Goal: Communication & Community: Answer question/provide support

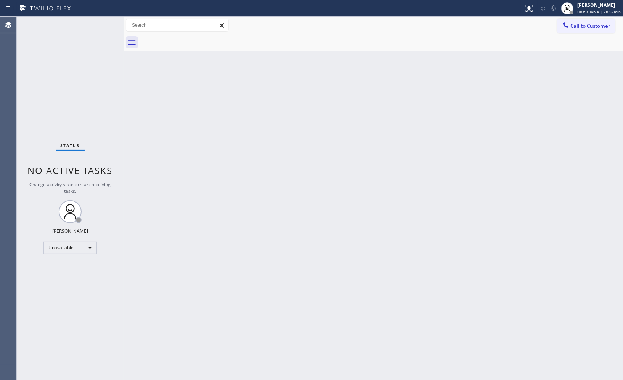
click at [397, 165] on div "Back to Dashboard Change Sender ID Customers Technicians Select a contact Outbo…" at bounding box center [372, 199] width 499 height 364
click at [215, 319] on div "Back to Dashboard Change Sender ID Customers Technicians Select a contact Outbo…" at bounding box center [372, 199] width 499 height 364
click at [598, 9] on span "Unavailable | 2h 57min" at bounding box center [598, 11] width 43 height 5
click at [395, 133] on div "Back to Dashboard Change Sender ID Customers Technicians Select a contact Outbo…" at bounding box center [372, 199] width 499 height 364
click at [609, 31] on button "Call to Customer" at bounding box center [586, 26] width 58 height 14
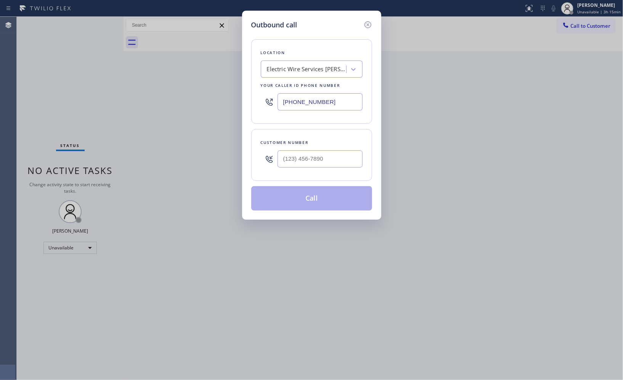
drag, startPoint x: 335, startPoint y: 96, endPoint x: 183, endPoint y: 2, distance: 178.8
click at [221, 54] on div "Outbound call Location Electric Wire Services Sherman Oaks Your caller id phone…" at bounding box center [311, 190] width 623 height 380
paste input "408) 317-1155"
type input "(408) 317-1155"
drag, startPoint x: 334, startPoint y: 161, endPoint x: 277, endPoint y: 151, distance: 57.6
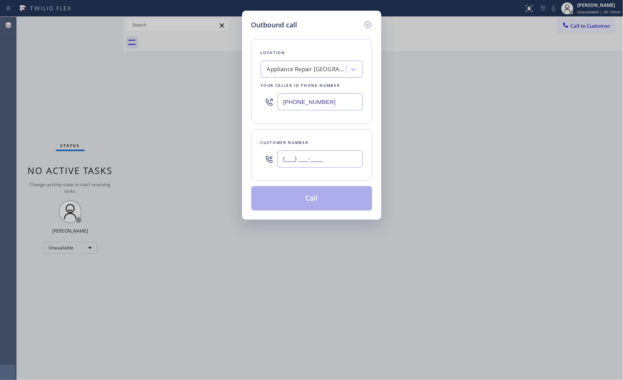
click at [279, 152] on input "(___) ___-____" at bounding box center [319, 159] width 85 height 17
paste input "650) 400-9176"
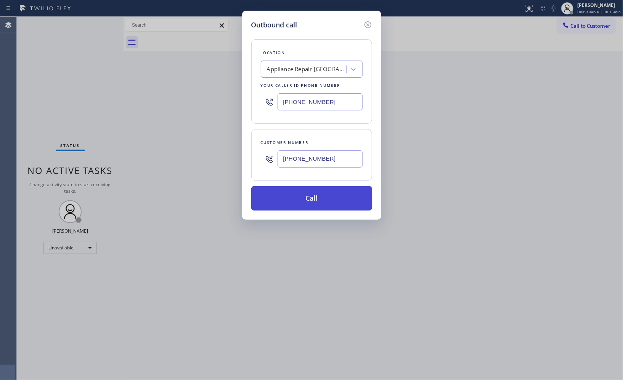
type input "(650) 400-9176"
click at [322, 202] on button "Call" at bounding box center [311, 198] width 121 height 24
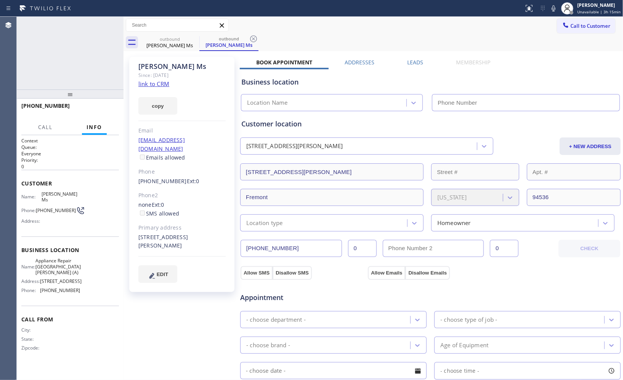
type input "(408) 317-1155"
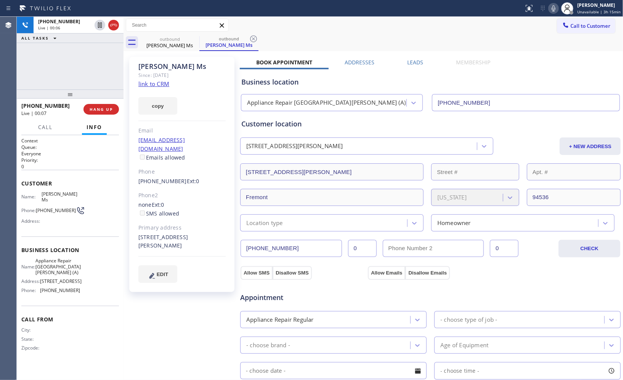
click at [554, 10] on icon at bounding box center [553, 8] width 9 height 9
drag, startPoint x: 554, startPoint y: 10, endPoint x: 550, endPoint y: 21, distance: 11.7
click at [554, 11] on icon at bounding box center [553, 8] width 9 height 9
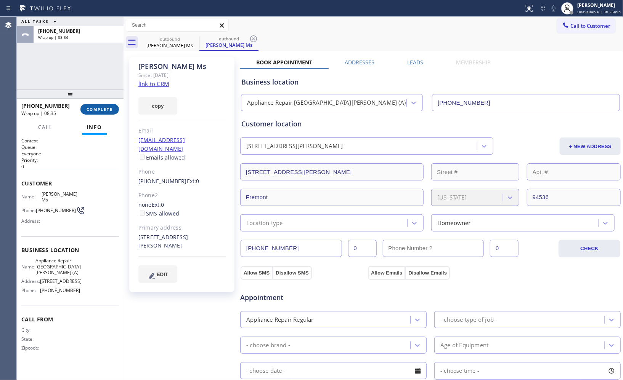
click at [98, 109] on span "COMPLETE" at bounding box center [100, 109] width 26 height 5
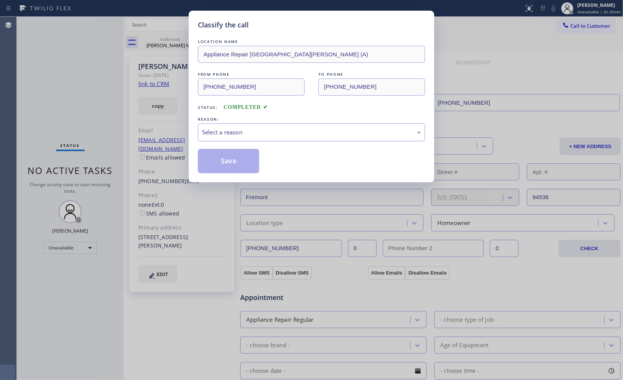
click at [277, 130] on div "Select a reason" at bounding box center [311, 132] width 219 height 9
click at [240, 164] on button "Save" at bounding box center [228, 161] width 61 height 24
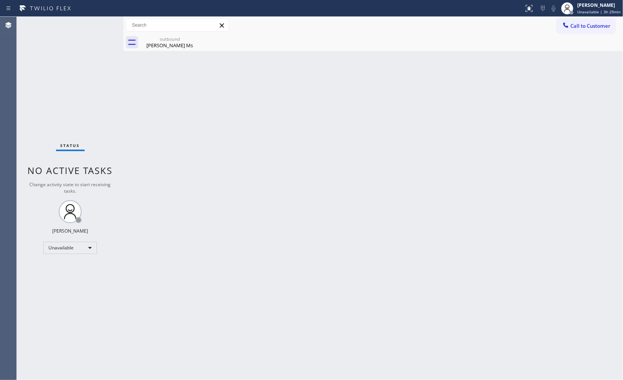
click at [441, 161] on div "Back to Dashboard Change Sender ID Customers Technicians Select a contact Outbo…" at bounding box center [372, 199] width 499 height 364
click at [174, 42] on div "Ann Ms" at bounding box center [170, 45] width 58 height 7
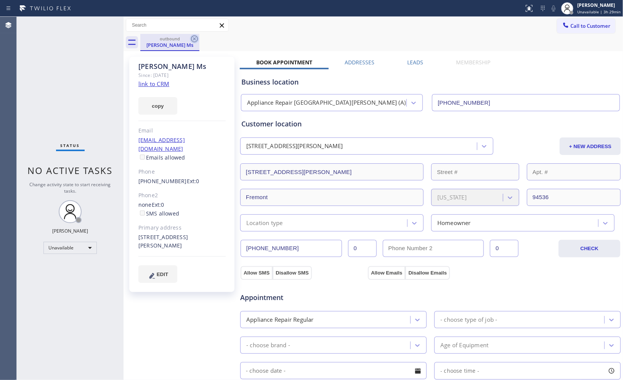
click at [192, 40] on icon at bounding box center [194, 38] width 9 height 9
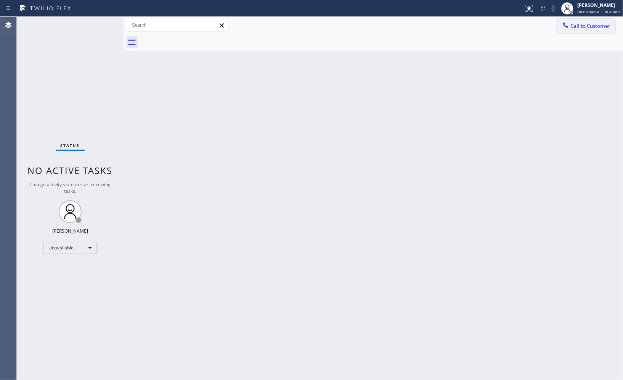
click at [577, 33] on button "Call to Customer" at bounding box center [586, 26] width 58 height 14
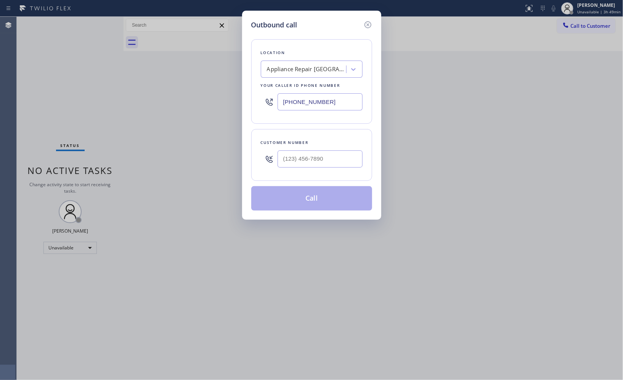
drag, startPoint x: 340, startPoint y: 101, endPoint x: 230, endPoint y: 85, distance: 110.9
click at [232, 88] on div "Outbound call Location Appliance Repair San Jose (A) Your caller id phone numbe…" at bounding box center [311, 190] width 623 height 380
paste input "562) 276-2419"
type input "(562) 276-2419"
drag, startPoint x: 345, startPoint y: 157, endPoint x: 253, endPoint y: 160, distance: 91.9
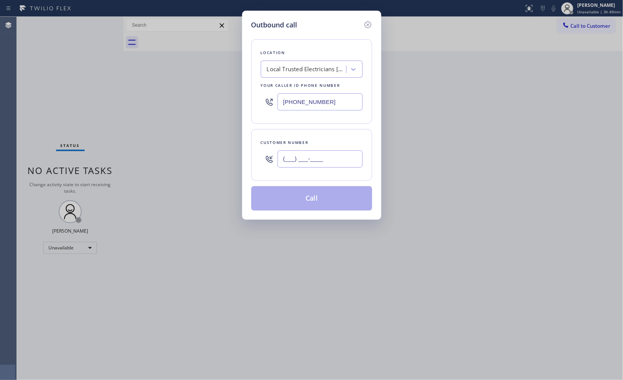
click at [257, 164] on div "Customer number (___) ___-____" at bounding box center [311, 155] width 121 height 52
paste input "917) 271-7486"
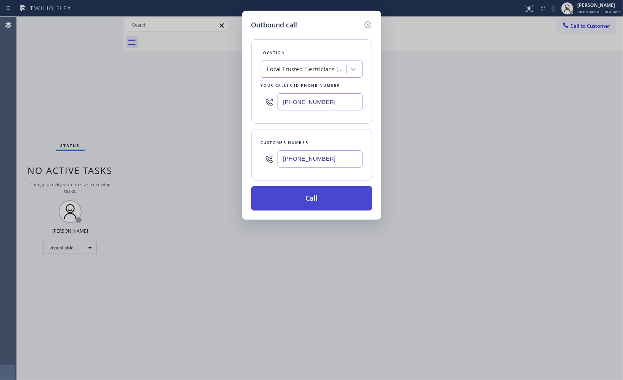
click at [329, 209] on button "Call" at bounding box center [311, 198] width 121 height 24
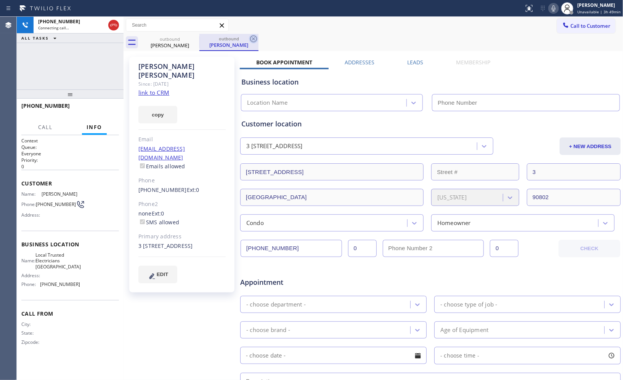
drag, startPoint x: 231, startPoint y: 43, endPoint x: 257, endPoint y: 40, distance: 26.4
click at [231, 43] on div "John Anderson" at bounding box center [229, 45] width 58 height 7
click at [255, 39] on icon at bounding box center [253, 38] width 9 height 9
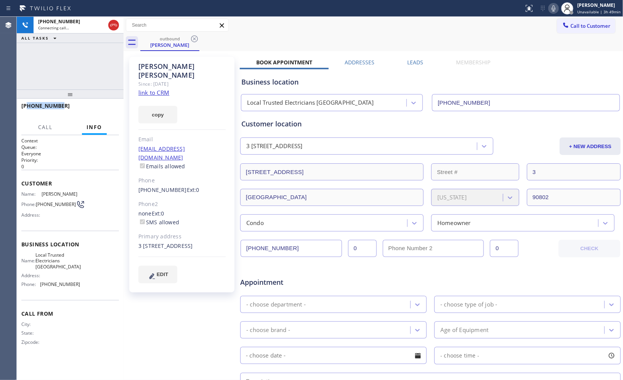
drag, startPoint x: 74, startPoint y: 103, endPoint x: 28, endPoint y: 107, distance: 45.9
click at [28, 107] on div "+19172717486" at bounding box center [67, 105] width 92 height 7
copy span "9172717486"
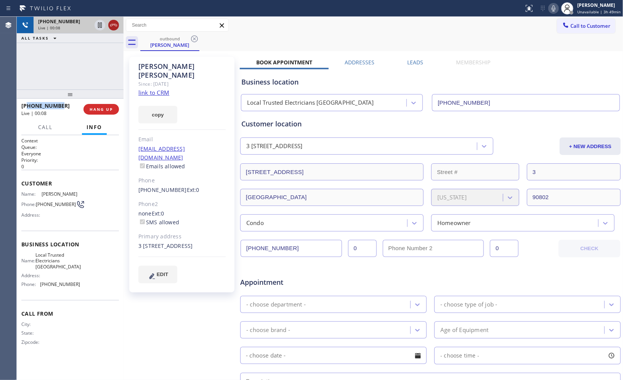
click at [116, 26] on icon at bounding box center [113, 25] width 9 height 9
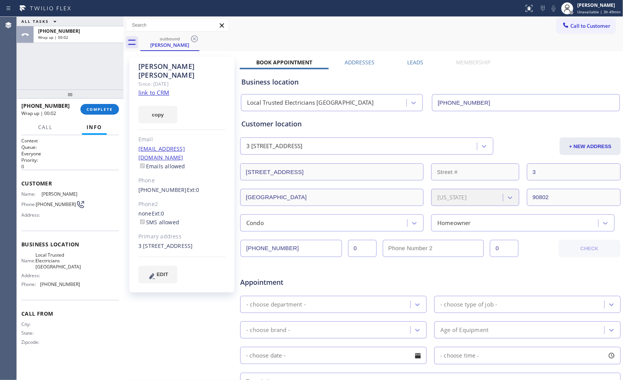
click at [82, 81] on div "ALL TASKS ALL TASKS ACTIVE TASKS TASKS IN WRAP UP +19172717486 Wrap up | 00:02" at bounding box center [70, 53] width 107 height 73
copy span "9172717486"
click at [105, 111] on span "COMPLETE" at bounding box center [100, 109] width 26 height 5
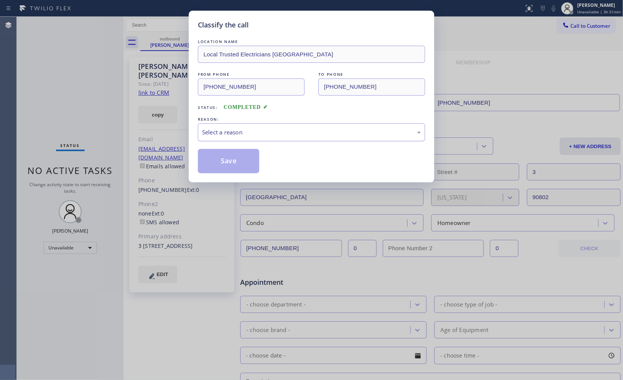
drag, startPoint x: 351, startPoint y: 137, endPoint x: 332, endPoint y: 138, distance: 19.5
click at [349, 137] on div "Select a reason" at bounding box center [311, 132] width 227 height 18
click at [235, 163] on button "Save" at bounding box center [228, 161] width 61 height 24
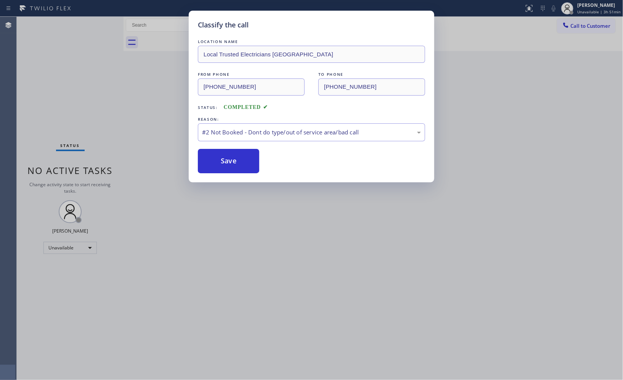
click at [583, 27] on span "Call to Customer" at bounding box center [590, 25] width 40 height 7
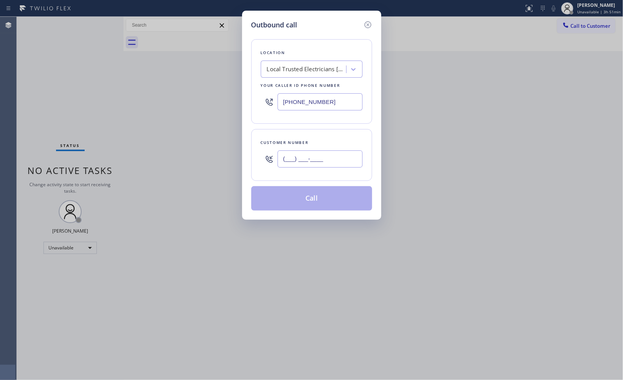
drag, startPoint x: 341, startPoint y: 159, endPoint x: 237, endPoint y: 143, distance: 105.9
click at [242, 149] on div "Outbound call Location Local Trusted Electricians Long Beach Your caller id pho…" at bounding box center [311, 115] width 139 height 209
paste input "917) 271-7486"
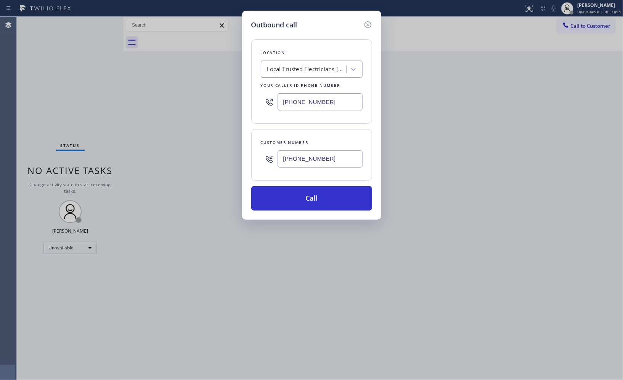
type input "(917) 271-7486"
click at [313, 196] on button "Call" at bounding box center [311, 198] width 121 height 24
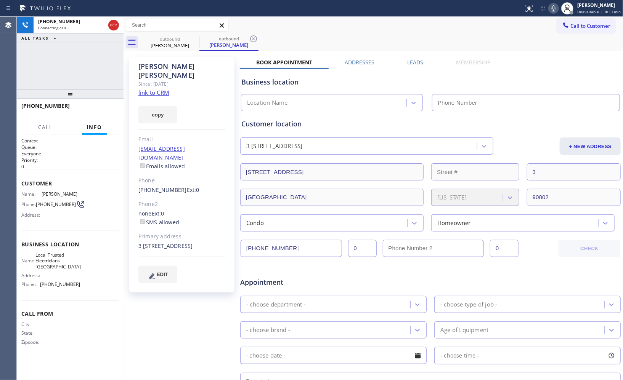
type input "(562) 276-2419"
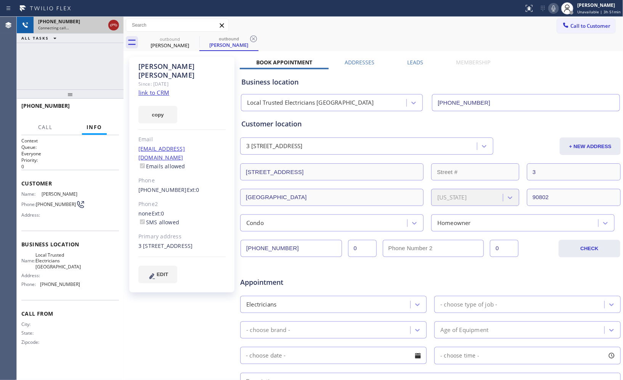
click at [109, 24] on icon at bounding box center [113, 25] width 9 height 9
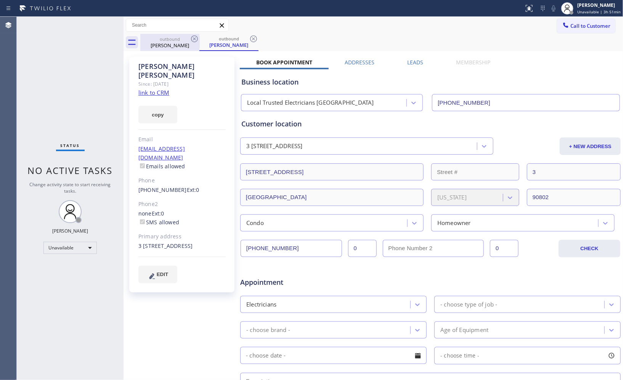
click at [166, 37] on div "outbound" at bounding box center [170, 39] width 58 height 6
click at [191, 40] on icon at bounding box center [194, 38] width 9 height 9
click at [192, 40] on icon at bounding box center [194, 38] width 7 height 7
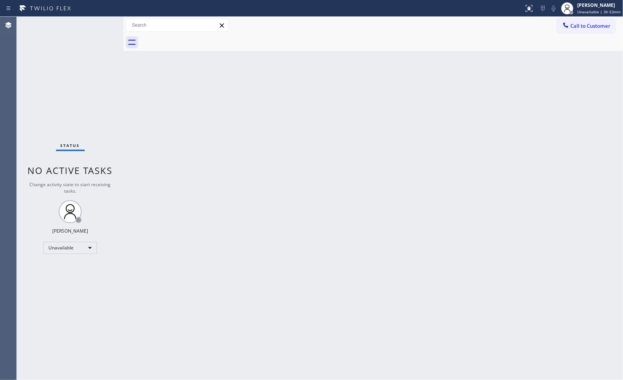
drag, startPoint x: 409, startPoint y: 150, endPoint x: 407, endPoint y: 59, distance: 90.7
click at [409, 150] on div "Back to Dashboard Change Sender ID Customers Technicians Select a contact Outbo…" at bounding box center [372, 199] width 499 height 364
click at [583, 28] on span "Call to Customer" at bounding box center [590, 25] width 40 height 7
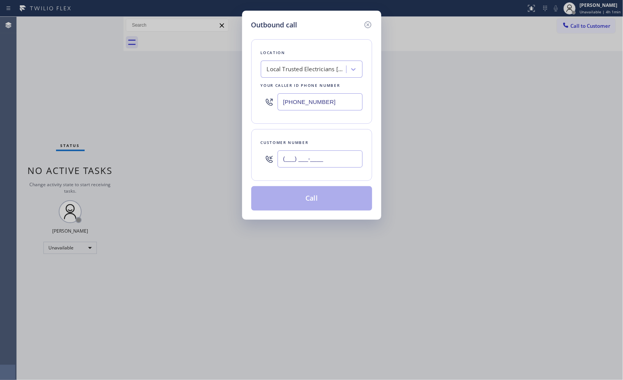
drag, startPoint x: 345, startPoint y: 161, endPoint x: 263, endPoint y: 140, distance: 84.5
click at [267, 145] on div "Customer number (___) ___-____" at bounding box center [311, 155] width 121 height 52
paste input "626) 471-5393"
type input "(626) 471-5393"
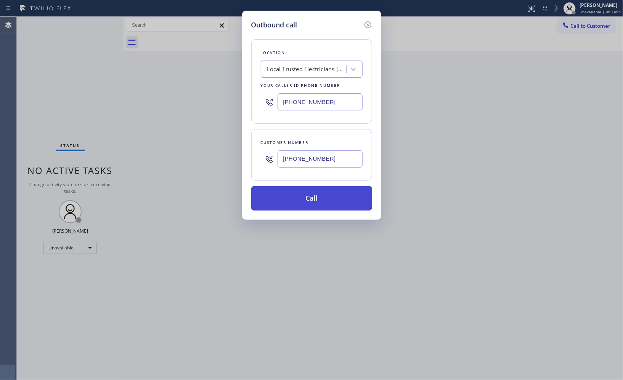
drag, startPoint x: 324, startPoint y: 204, endPoint x: 320, endPoint y: 199, distance: 6.8
click at [323, 203] on button "Call" at bounding box center [311, 198] width 121 height 24
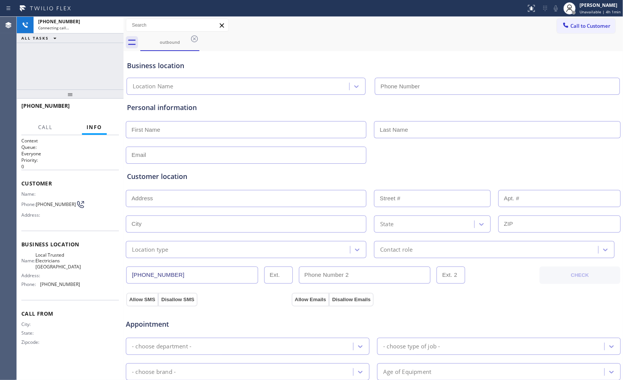
type input "(562) 276-2419"
drag, startPoint x: 72, startPoint y: 107, endPoint x: 27, endPoint y: 107, distance: 45.3
click at [27, 107] on div "+16264715393" at bounding box center [67, 105] width 92 height 7
copy span "6264715393"
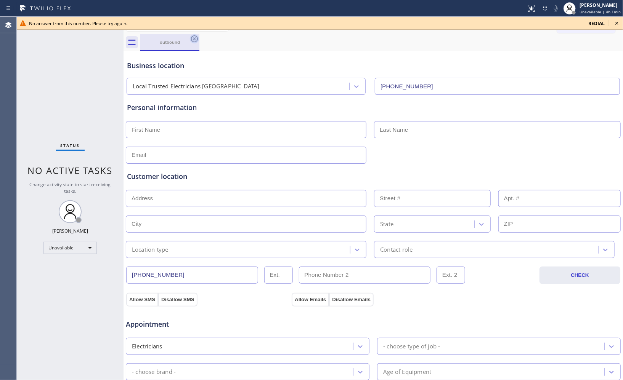
click at [197, 38] on icon at bounding box center [194, 38] width 7 height 7
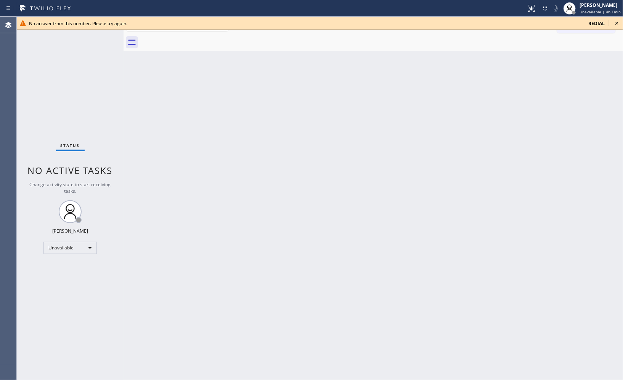
click at [622, 20] on div "No answer from this number. Please try again. redial" at bounding box center [320, 23] width 606 height 13
click at [614, 21] on icon at bounding box center [616, 23] width 9 height 9
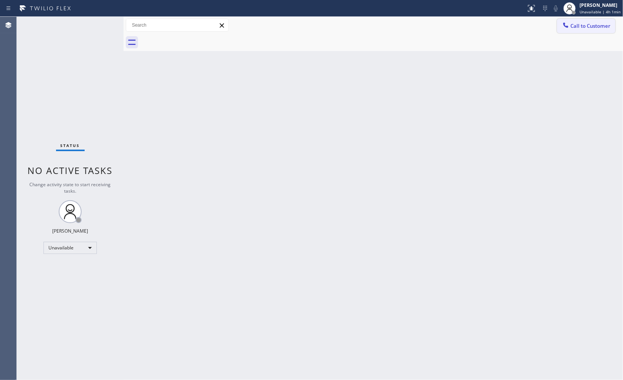
click at [589, 24] on span "Call to Customer" at bounding box center [590, 25] width 40 height 7
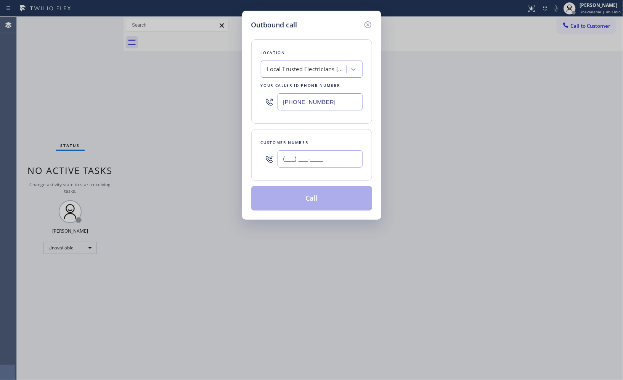
drag, startPoint x: 326, startPoint y: 159, endPoint x: 205, endPoint y: 143, distance: 122.3
click at [239, 155] on div "Outbound call Location Local Trusted Electricians Long Beach Your caller id pho…" at bounding box center [311, 190] width 623 height 380
paste input "626) 471-5393"
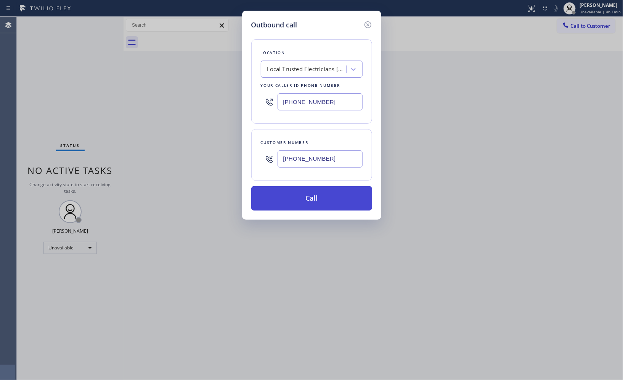
type input "(626) 471-5393"
click at [325, 200] on button "Call" at bounding box center [311, 198] width 121 height 24
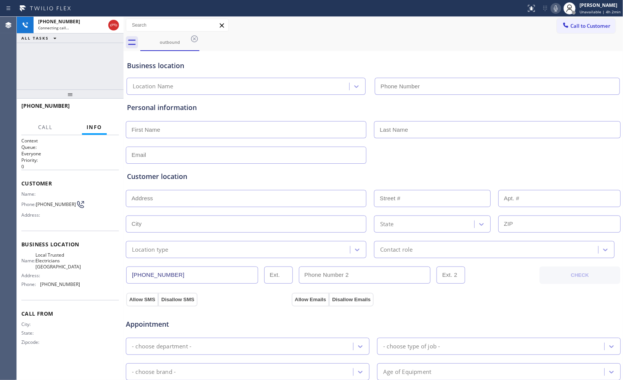
type input "(562) 276-2419"
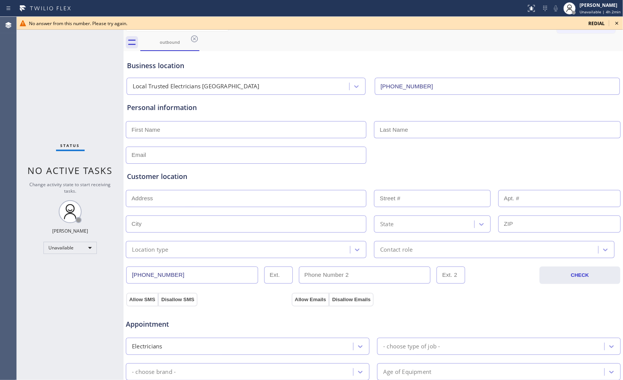
drag, startPoint x: 193, startPoint y: 38, endPoint x: 185, endPoint y: 36, distance: 8.0
click at [193, 38] on icon at bounding box center [194, 38] width 9 height 9
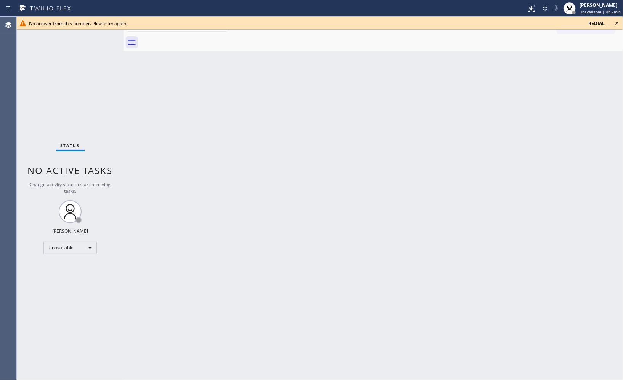
click at [618, 22] on icon at bounding box center [616, 23] width 3 height 3
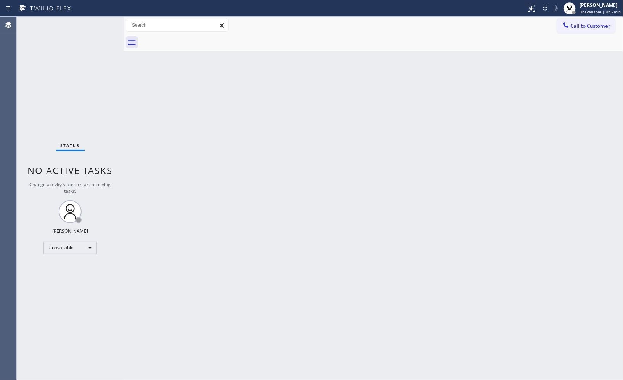
drag, startPoint x: 600, startPoint y: 28, endPoint x: 594, endPoint y: 30, distance: 6.9
click at [600, 28] on span "Call to Customer" at bounding box center [590, 25] width 40 height 7
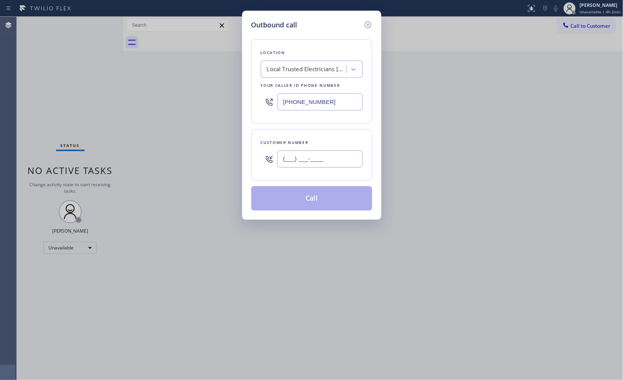
drag, startPoint x: 345, startPoint y: 152, endPoint x: 271, endPoint y: 142, distance: 75.1
click at [273, 152] on div "(___) ___-____" at bounding box center [312, 159] width 102 height 25
paste input "626) 471-5393"
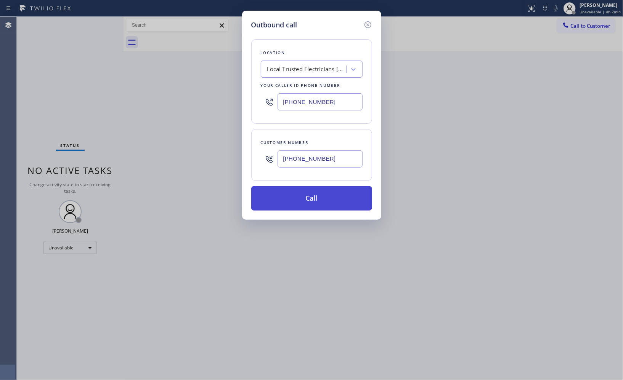
type input "(626) 471-5393"
click at [333, 200] on button "Call" at bounding box center [311, 198] width 121 height 24
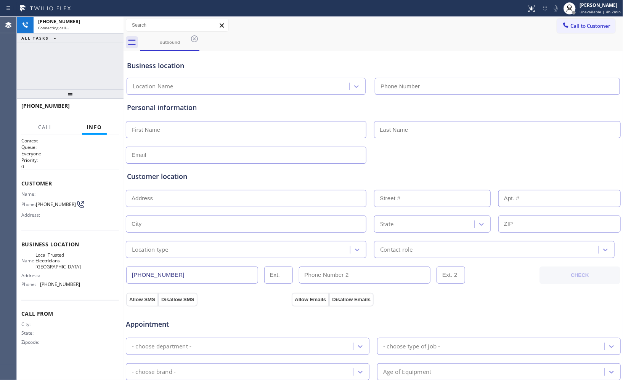
type input "(562) 276-2419"
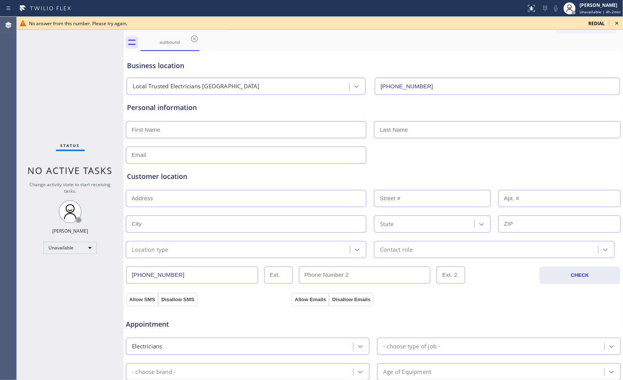
click at [195, 40] on icon at bounding box center [194, 38] width 9 height 9
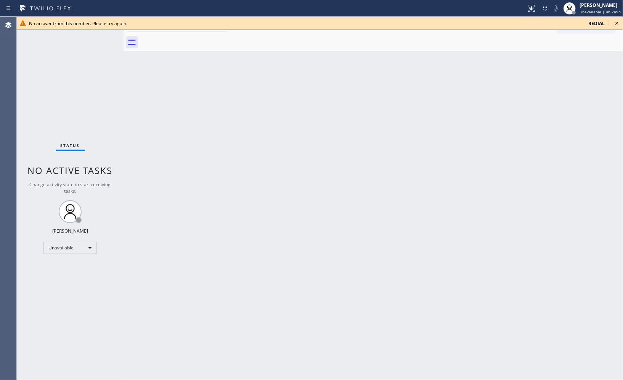
click at [195, 40] on div at bounding box center [381, 42] width 482 height 17
drag, startPoint x: 522, startPoint y: 141, endPoint x: 508, endPoint y: 138, distance: 14.8
click at [522, 141] on div "Back to Dashboard Change Sender ID Customers Technicians Select a contact Outbo…" at bounding box center [372, 199] width 499 height 364
click at [616, 24] on icon at bounding box center [616, 23] width 3 height 3
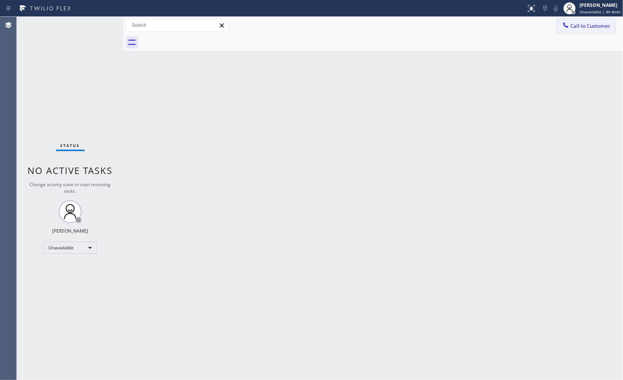
click at [577, 27] on span "Call to Customer" at bounding box center [590, 25] width 40 height 7
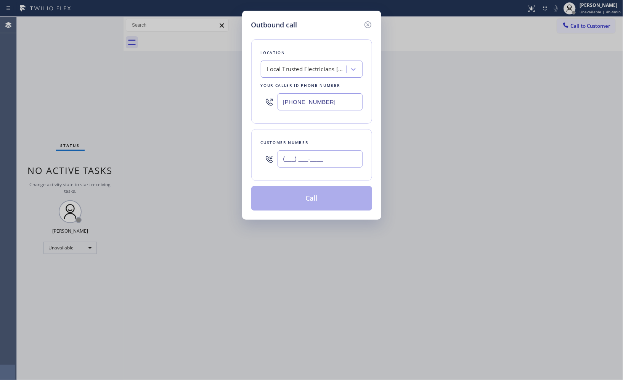
drag, startPoint x: 336, startPoint y: 161, endPoint x: 238, endPoint y: 135, distance: 101.4
click at [254, 153] on div "Customer number (___) ___-____" at bounding box center [311, 155] width 121 height 52
paste input "691"
type input "(691) ___-____"
click at [374, 117] on div "Outbound call Location Local Trusted Electricians Long Beach Your caller id pho…" at bounding box center [311, 115] width 139 height 209
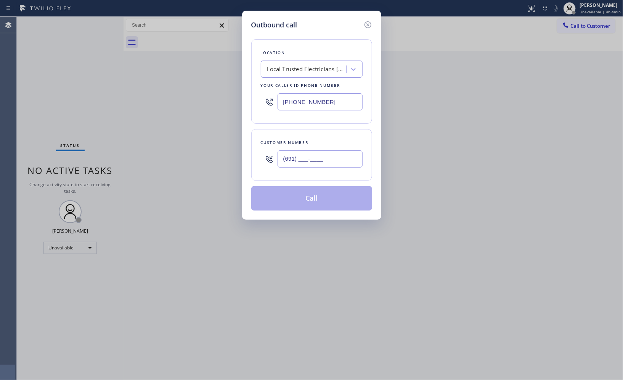
drag, startPoint x: 304, startPoint y: 155, endPoint x: 269, endPoint y: 157, distance: 34.7
click at [269, 157] on div "(691) ___-____" at bounding box center [312, 159] width 102 height 25
drag, startPoint x: 337, startPoint y: 96, endPoint x: 205, endPoint y: 37, distance: 145.0
click at [221, 69] on div "Outbound call Location Local Trusted Electricians Long Beach Your caller id pho…" at bounding box center [311, 190] width 623 height 380
paste input "630) 394-6070"
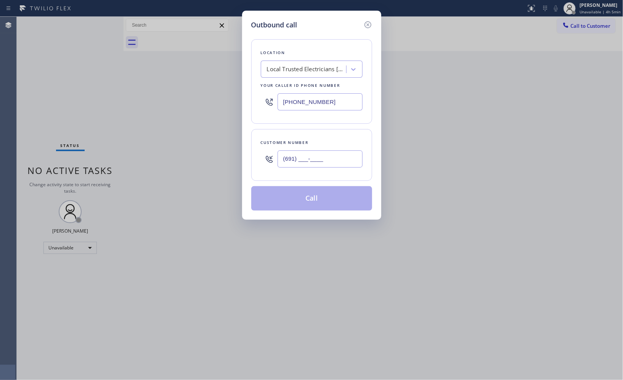
type input "(630) 394-6070"
drag, startPoint x: 322, startPoint y: 159, endPoint x: 258, endPoint y: 155, distance: 63.8
click at [264, 157] on div "(691) ___-____" at bounding box center [312, 159] width 102 height 25
paste input "917) 797-6447"
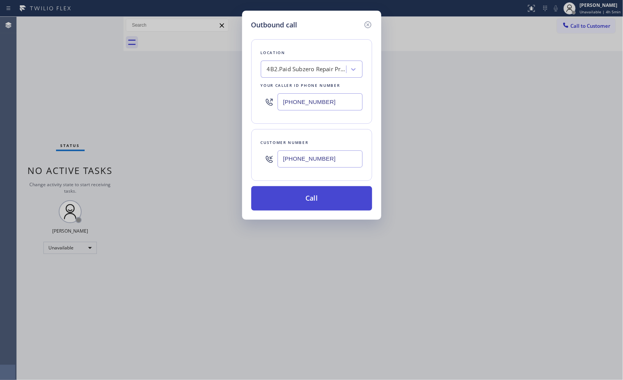
type input "(917) 797-6447"
click at [329, 204] on button "Call" at bounding box center [311, 198] width 121 height 24
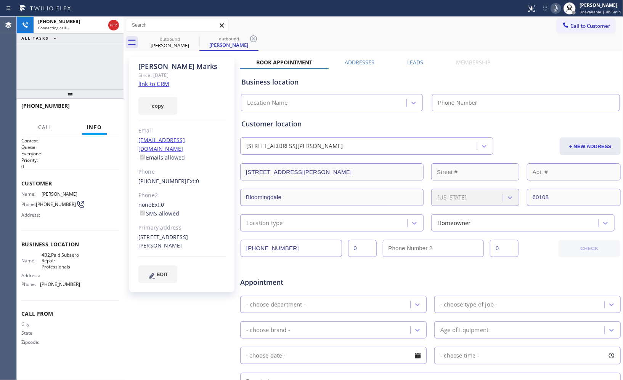
type input "(630) 394-6070"
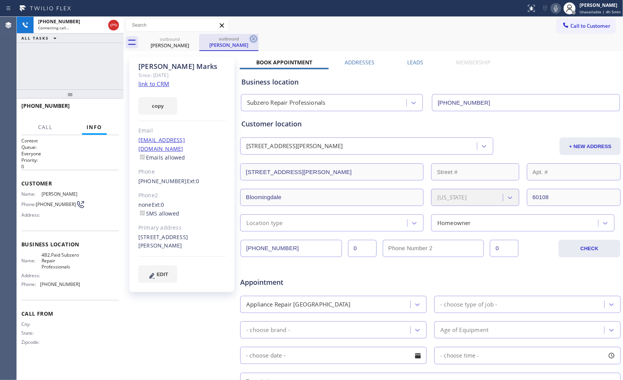
click at [252, 35] on icon at bounding box center [253, 38] width 9 height 9
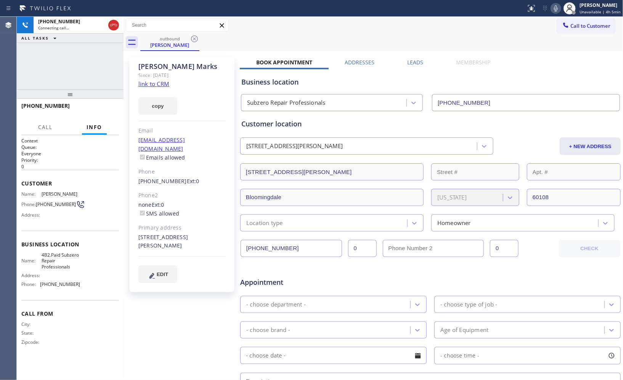
drag, startPoint x: 92, startPoint y: 98, endPoint x: 86, endPoint y: 65, distance: 33.6
click at [86, 65] on div "+19177976447 Connecting call… ALL TASKS ALL TASKS ACTIVE TASKS TASKS IN WRAP UP…" at bounding box center [70, 199] width 107 height 364
click at [113, 28] on icon at bounding box center [113, 25] width 9 height 9
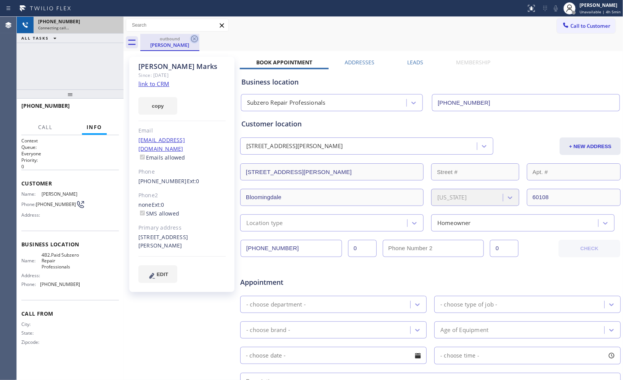
click at [191, 37] on icon at bounding box center [194, 38] width 9 height 9
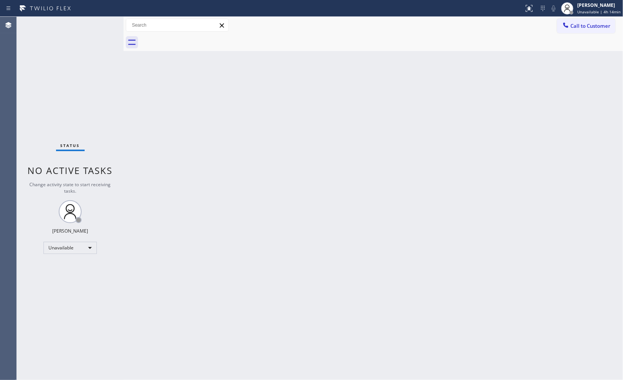
click at [218, 189] on div "Back to Dashboard Change Sender ID Customers Technicians Select a contact Outbo…" at bounding box center [372, 199] width 499 height 364
click at [447, 159] on div "Back to Dashboard Change Sender ID Customers Technicians Select a contact Outbo…" at bounding box center [372, 199] width 499 height 364
drag, startPoint x: 589, startPoint y: 30, endPoint x: 487, endPoint y: 29, distance: 102.5
click at [575, 29] on button "Call to Customer" at bounding box center [586, 26] width 58 height 14
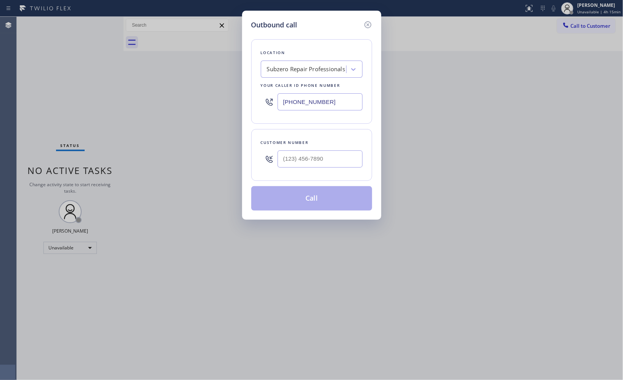
drag, startPoint x: 343, startPoint y: 102, endPoint x: 218, endPoint y: 1, distance: 160.1
click at [218, 75] on div "Outbound call Location Subzero Repair Professionals Your caller id phone number…" at bounding box center [311, 190] width 623 height 380
paste input "213) 246-2033"
type input "(213) 246-2033"
drag, startPoint x: 333, startPoint y: 163, endPoint x: 226, endPoint y: 50, distance: 155.6
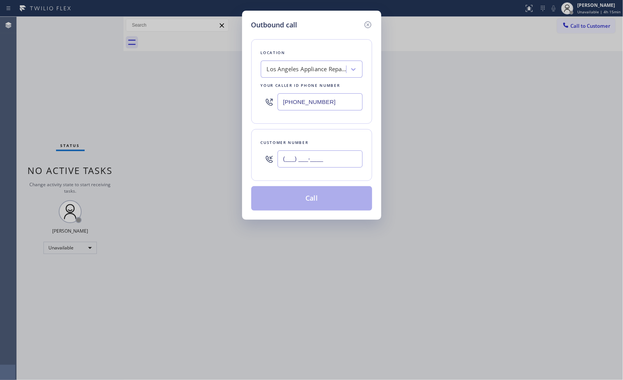
click at [231, 134] on div "Outbound call Location Los Angeles Appliance Repair Pros Your caller id phone n…" at bounding box center [311, 190] width 623 height 380
paste input "310) 614-5186"
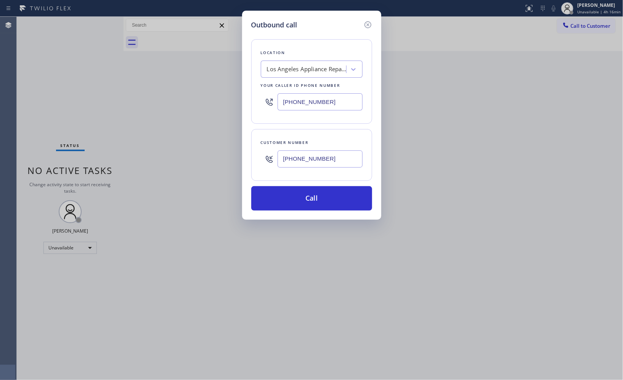
drag, startPoint x: 332, startPoint y: 158, endPoint x: 198, endPoint y: 120, distance: 139.4
click at [229, 151] on div "Outbound call Location Los Angeles Appliance Repair Pros Your caller id phone n…" at bounding box center [311, 190] width 623 height 380
paste input "text"
type input "(310) 614-5186"
drag, startPoint x: 293, startPoint y: 204, endPoint x: 212, endPoint y: 108, distance: 125.7
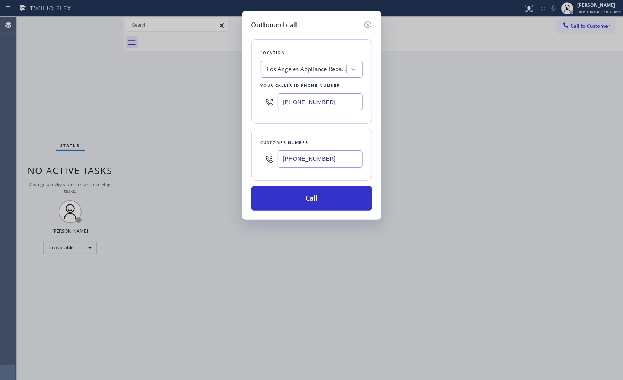
click at [292, 202] on button "Call" at bounding box center [311, 198] width 121 height 24
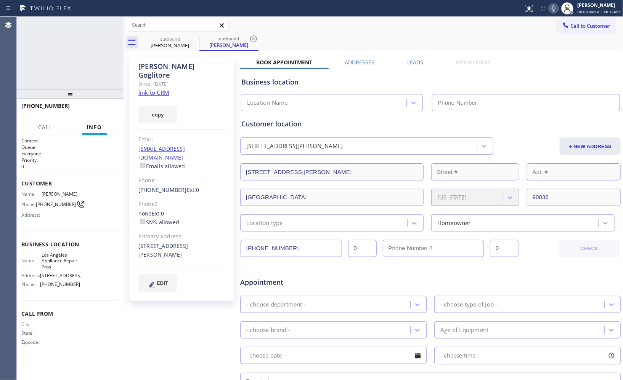
type input "(213) 246-2033"
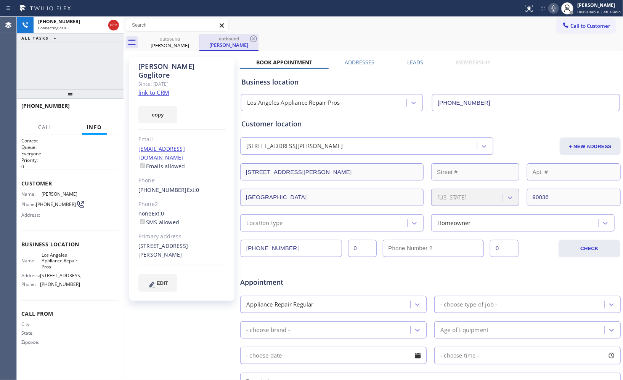
click at [247, 39] on div "outbound" at bounding box center [229, 39] width 58 height 6
drag, startPoint x: 72, startPoint y: 96, endPoint x: 71, endPoint y: 86, distance: 9.9
click at [71, 86] on div "+13106145186 Connecting call… ALL TASKS ALL TASKS ACTIVE TASKS TASKS IN WRAP UP…" at bounding box center [70, 199] width 107 height 364
click at [558, 8] on icon at bounding box center [553, 8] width 9 height 9
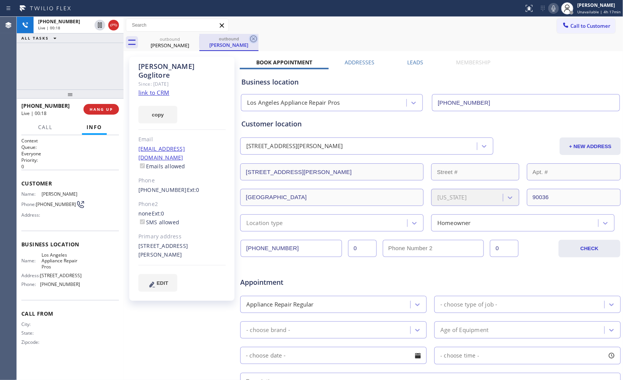
click at [256, 37] on icon at bounding box center [253, 38] width 7 height 7
click at [557, 8] on icon at bounding box center [553, 8] width 9 height 9
click at [556, 10] on icon at bounding box center [553, 8] width 9 height 9
click at [88, 70] on div "+13106145186 Live | 00:30 ALL TASKS ALL TASKS ACTIVE TASKS TASKS IN WRAP UP" at bounding box center [70, 53] width 107 height 73
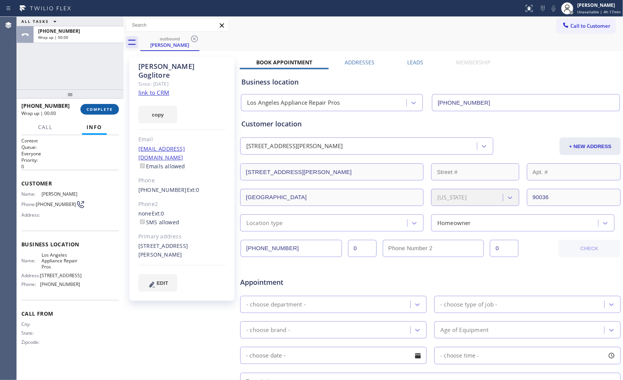
click at [104, 107] on span "COMPLETE" at bounding box center [100, 109] width 26 height 5
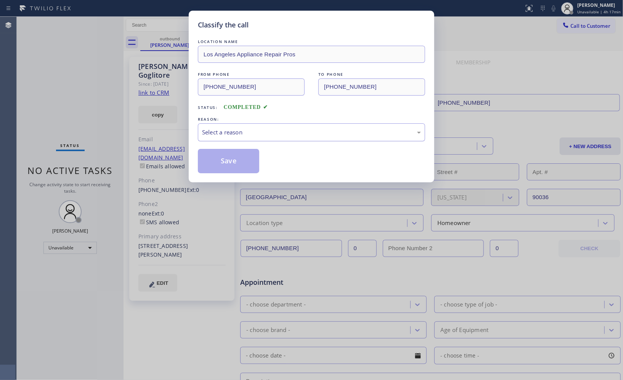
click at [221, 128] on div "Select a reason" at bounding box center [311, 132] width 219 height 9
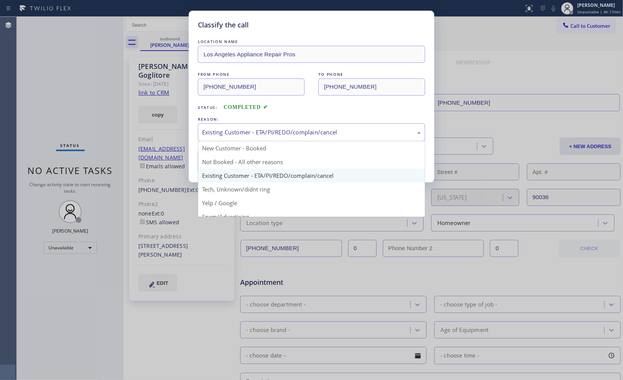
click at [227, 139] on div "Existing Customer - ETA/PI/REDO/complain/cancel" at bounding box center [311, 132] width 227 height 18
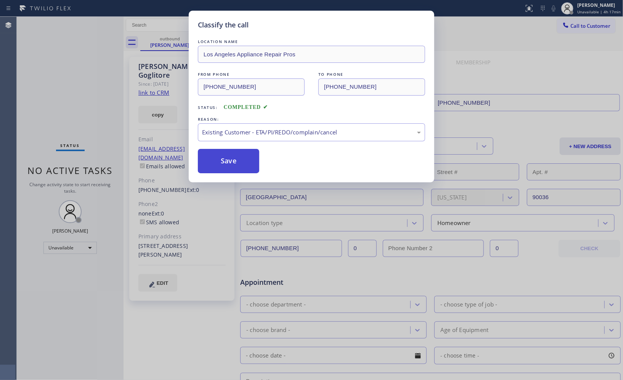
drag, startPoint x: 268, startPoint y: 176, endPoint x: 245, endPoint y: 163, distance: 26.3
click at [233, 158] on button "Save" at bounding box center [228, 161] width 61 height 24
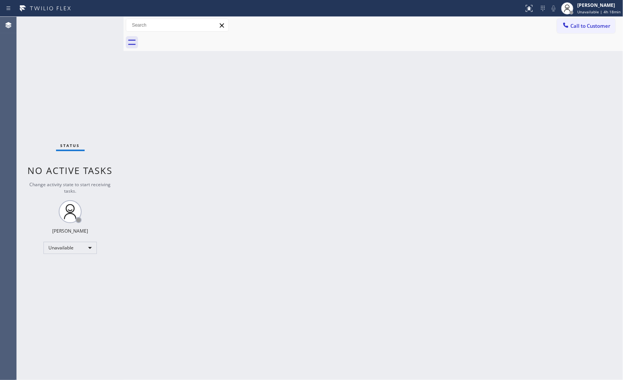
drag, startPoint x: 574, startPoint y: 27, endPoint x: 447, endPoint y: 66, distance: 132.0
click at [554, 26] on div "Call to Customer Outbound call Location Los Angeles Appliance Repair Pros Your …" at bounding box center [372, 25] width 499 height 13
click at [589, 32] on button "Call to Customer" at bounding box center [586, 26] width 58 height 14
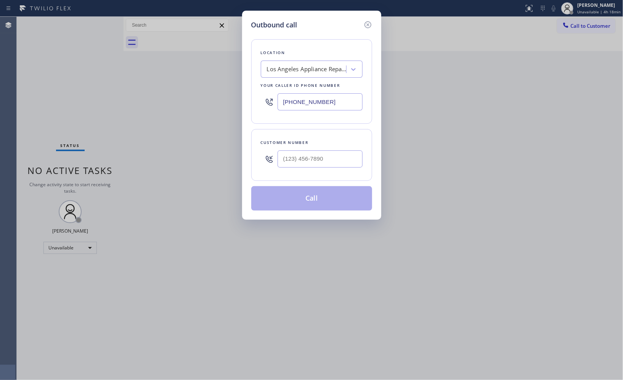
drag, startPoint x: 301, startPoint y: 96, endPoint x: 214, endPoint y: 39, distance: 104.3
click at [228, 69] on div "Outbound call Location Los Angeles Appliance Repair Pros Your caller id phone n…" at bounding box center [311, 190] width 623 height 380
paste input "323) 416-2342"
type input "(323) 416-2342"
drag, startPoint x: 353, startPoint y: 157, endPoint x: 224, endPoint y: 134, distance: 131.3
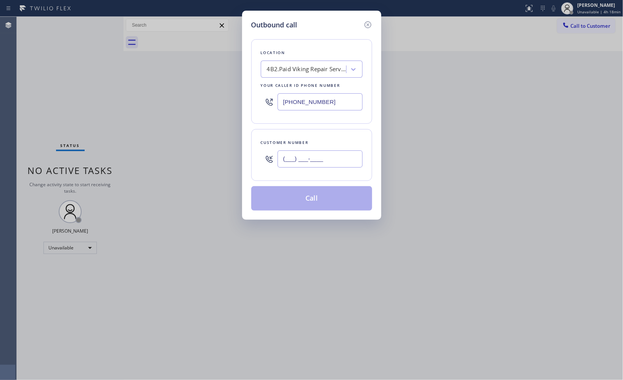
click at [235, 149] on div "Outbound call Location 4B2.Paid Viking Repair Service Your caller id phone numb…" at bounding box center [311, 190] width 623 height 380
paste input "818) 926-8622"
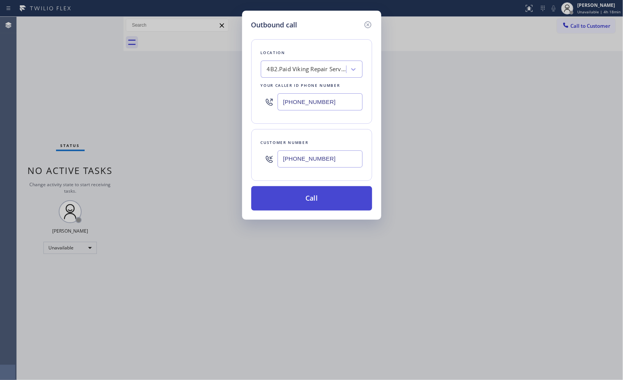
type input "(818) 926-8622"
click at [328, 200] on button "Call" at bounding box center [311, 198] width 121 height 24
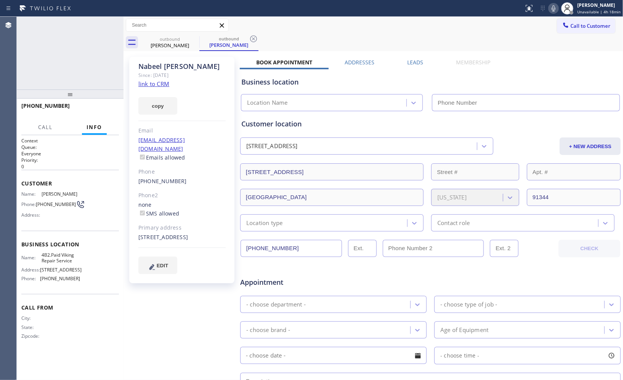
type input "(323) 416-2342"
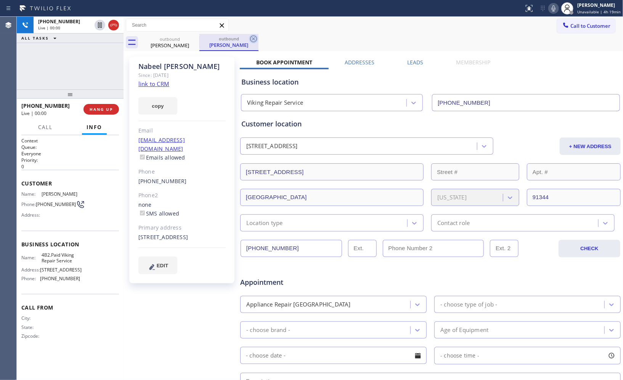
click at [254, 40] on icon at bounding box center [253, 38] width 7 height 7
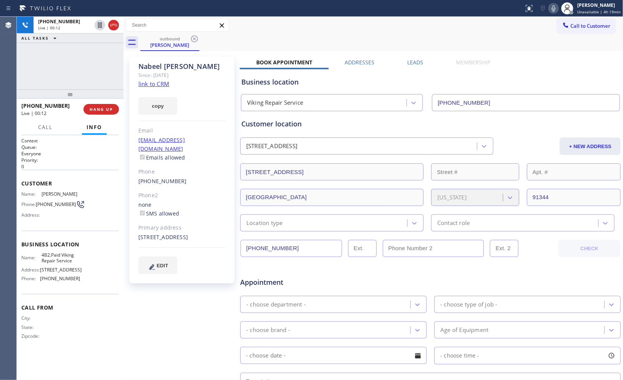
click at [556, 8] on icon at bounding box center [553, 8] width 9 height 9
drag, startPoint x: 556, startPoint y: 8, endPoint x: 408, endPoint y: 0, distance: 147.7
click at [555, 8] on icon at bounding box center [553, 8] width 9 height 9
click at [100, 73] on div "+18189268622 Live | 00:35 ALL TASKS ALL TASKS ACTIVE TASKS TASKS IN WRAP UP" at bounding box center [70, 53] width 107 height 73
click at [100, 106] on button "HANG UP" at bounding box center [100, 109] width 35 height 11
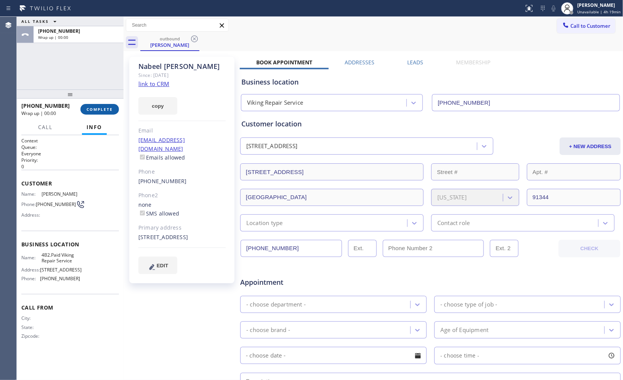
click at [104, 108] on span "COMPLETE" at bounding box center [100, 109] width 26 height 5
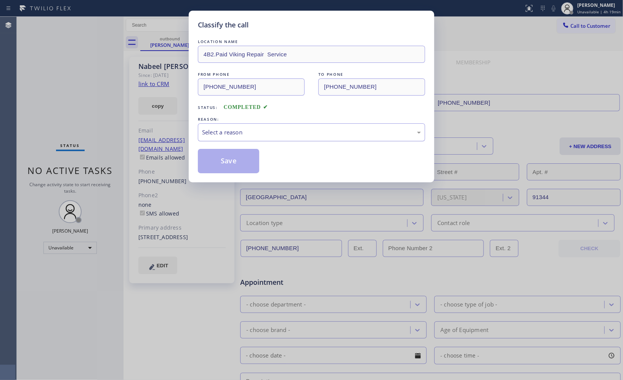
click at [271, 134] on div "Select a reason" at bounding box center [311, 132] width 219 height 9
drag, startPoint x: 243, startPoint y: 167, endPoint x: 174, endPoint y: 2, distance: 179.0
click at [243, 166] on button "Save" at bounding box center [228, 161] width 61 height 24
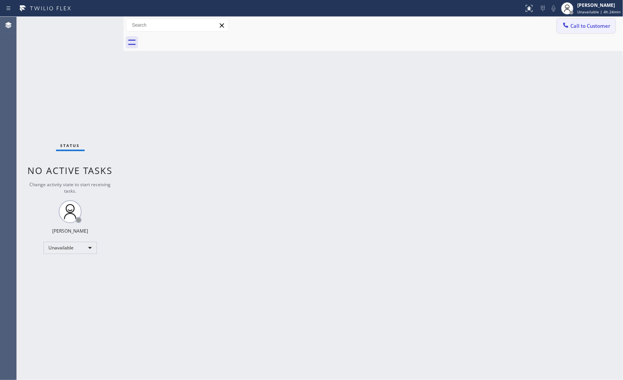
click at [588, 32] on button "Call to Customer" at bounding box center [586, 26] width 58 height 14
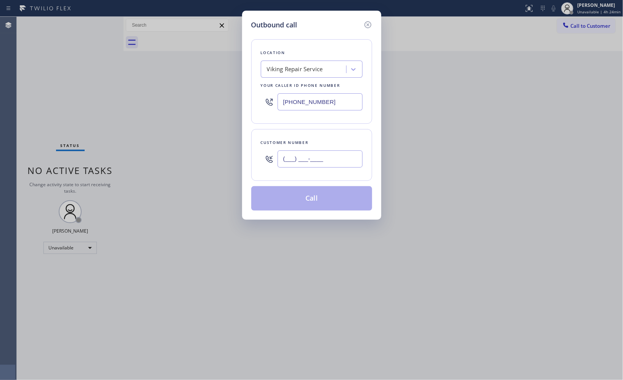
drag, startPoint x: 325, startPoint y: 160, endPoint x: 208, endPoint y: 60, distance: 154.0
click at [236, 134] on div "Outbound call Location Viking Repair Service Your caller id phone number (323) …" at bounding box center [311, 190] width 623 height 380
paste input "480) 818-3978"
type input "[PHONE_NUMBER]"
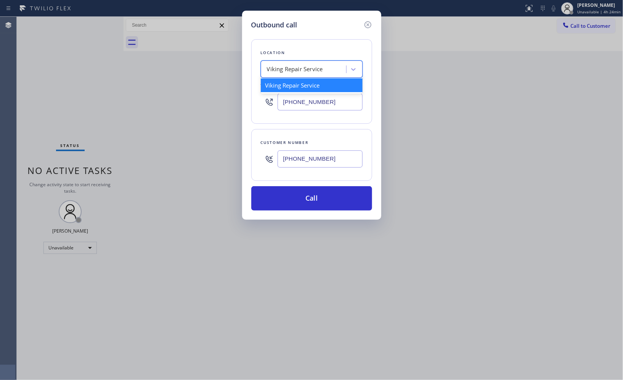
click at [287, 63] on div "Viking Repair Service" at bounding box center [304, 69] width 83 height 13
paste input "Thermador Repair Group Vallejo"
type input "Thermador Repair Group Vallejo"
click at [312, 87] on div "Thermador Repair Group Vallejo" at bounding box center [312, 85] width 102 height 14
type input "[PHONE_NUMBER]"
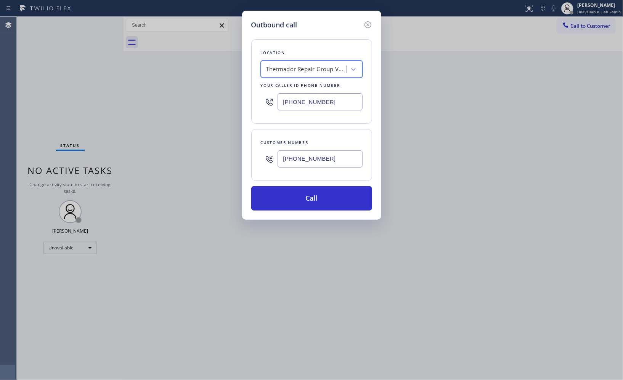
scroll to position [0, 1]
drag, startPoint x: 318, startPoint y: 201, endPoint x: 317, endPoint y: 197, distance: 4.3
click at [318, 200] on button "Call" at bounding box center [311, 198] width 121 height 24
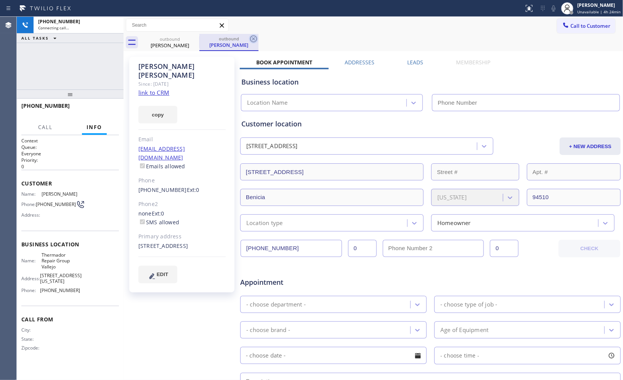
click at [251, 39] on icon at bounding box center [253, 38] width 9 height 9
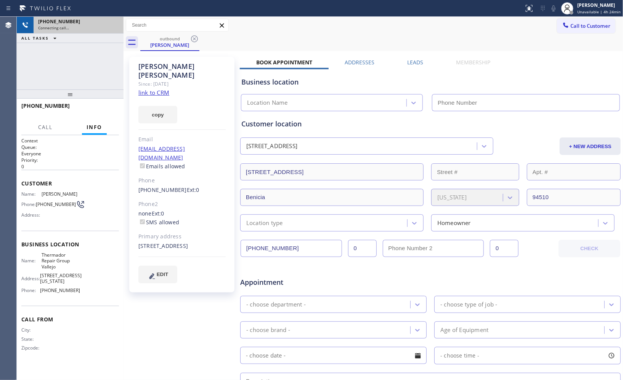
click at [91, 25] on div "Connecting call…" at bounding box center [78, 27] width 81 height 5
type input "[PHONE_NUMBER]"
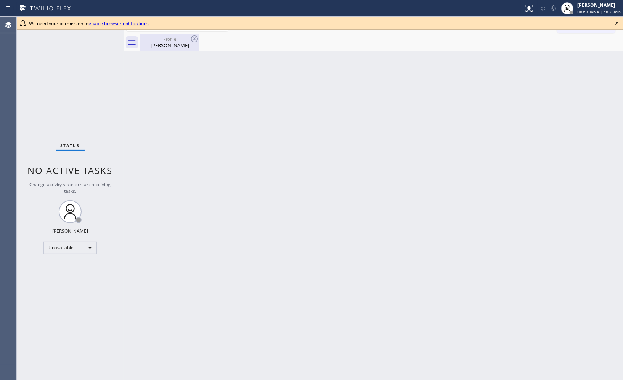
click at [170, 42] on div "[PERSON_NAME]" at bounding box center [170, 45] width 58 height 7
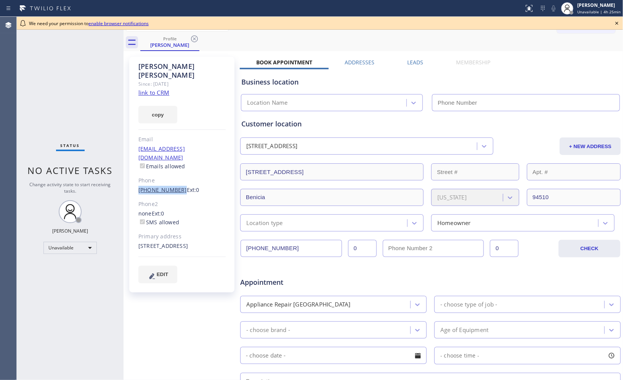
drag, startPoint x: 141, startPoint y: 168, endPoint x: 175, endPoint y: 171, distance: 34.1
click at [175, 171] on div "[PERSON_NAME] Since: [DATE] link to CRM copy Email [EMAIL_ADDRESS][DOMAIN_NAME]…" at bounding box center [181, 175] width 105 height 236
copy link "[PHONE_NUMBER]"
click at [195, 40] on icon at bounding box center [194, 38] width 9 height 9
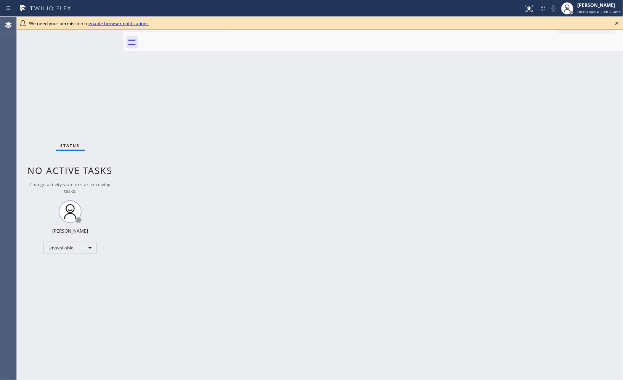
click at [615, 21] on icon at bounding box center [616, 23] width 9 height 9
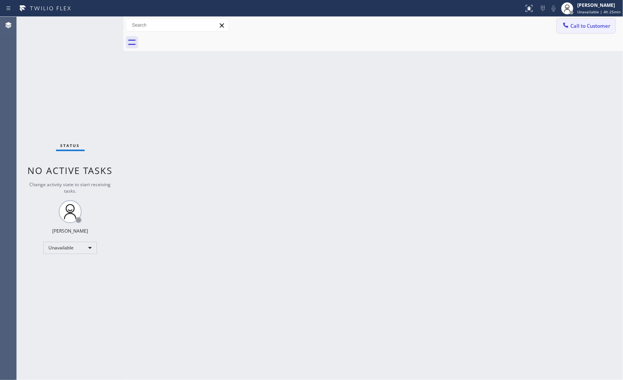
click at [600, 30] on button "Call to Customer" at bounding box center [586, 26] width 58 height 14
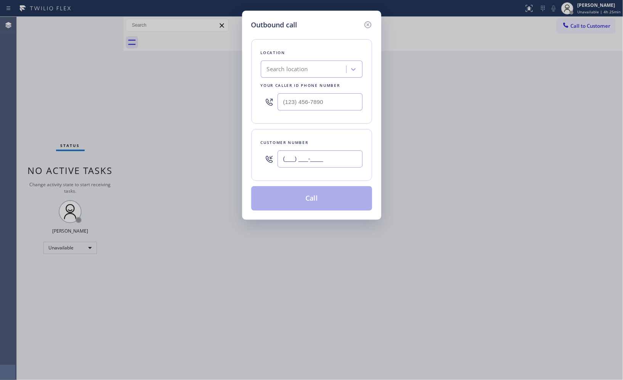
drag, startPoint x: 339, startPoint y: 159, endPoint x: 239, endPoint y: 139, distance: 101.8
click at [249, 146] on div "Outbound call Location Search location Your caller id phone number Customer num…" at bounding box center [311, 115] width 139 height 209
paste input "480) 818-3978"
type input "[PHONE_NUMBER]"
click at [296, 67] on div "Search location" at bounding box center [287, 69] width 41 height 9
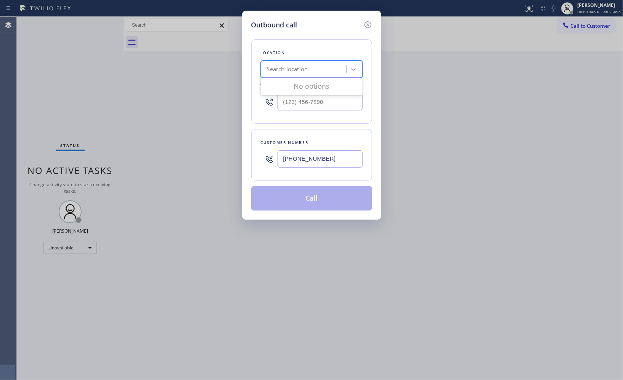
paste input "Thermador Repair Group Vallejo"
type input "Thermador Repair Group Vallejo"
click at [325, 84] on div "Thermador Repair Group Vallejo" at bounding box center [312, 85] width 102 height 14
type input "[PHONE_NUMBER]"
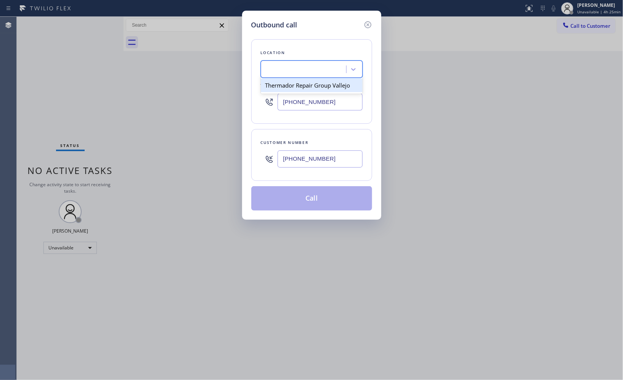
scroll to position [0, 1]
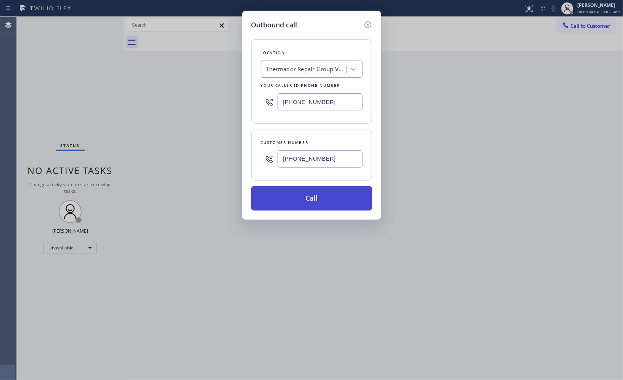
click at [309, 207] on button "Call" at bounding box center [311, 198] width 121 height 24
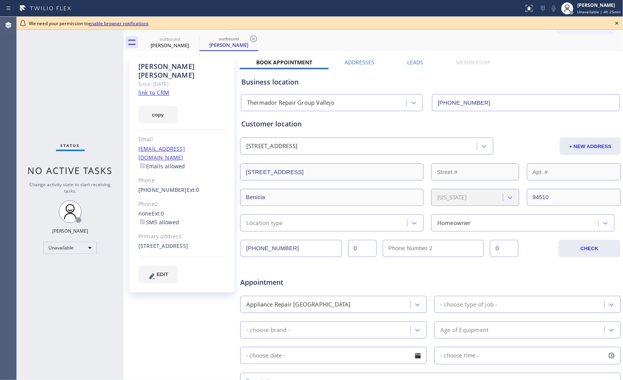
type input "[PHONE_NUMBER]"
drag, startPoint x: 163, startPoint y: 37, endPoint x: 189, endPoint y: 40, distance: 26.4
click at [163, 37] on div "outbound" at bounding box center [170, 39] width 58 height 6
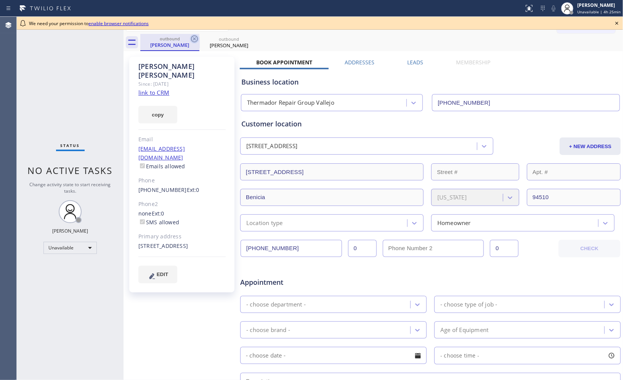
click at [192, 39] on icon at bounding box center [194, 38] width 9 height 9
click at [197, 39] on icon at bounding box center [194, 38] width 9 height 9
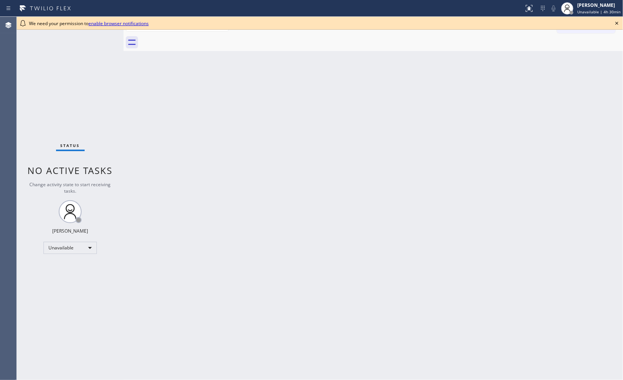
click at [618, 21] on icon at bounding box center [616, 23] width 9 height 9
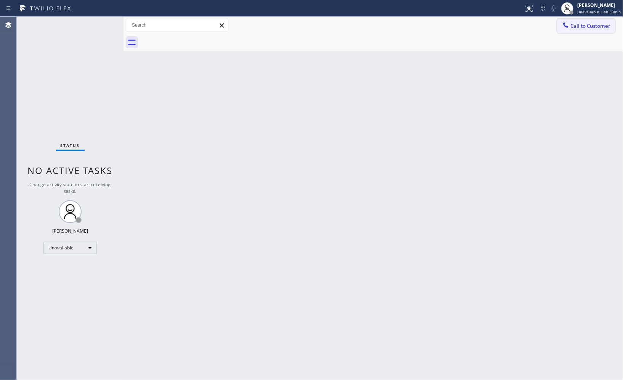
click at [572, 26] on span "Call to Customer" at bounding box center [590, 25] width 40 height 7
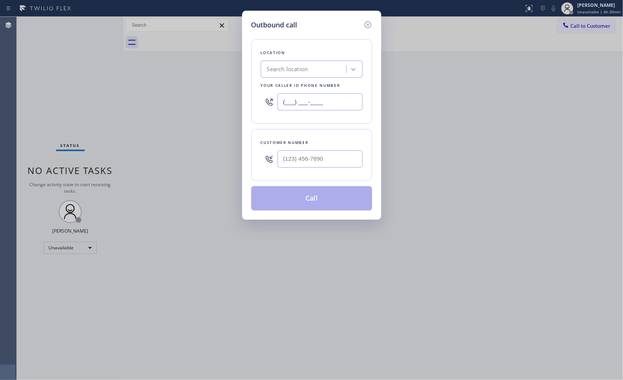
drag, startPoint x: 330, startPoint y: 103, endPoint x: 244, endPoint y: 73, distance: 90.9
click at [253, 79] on div "Location Search location Your caller id phone number (___) ___-____" at bounding box center [311, 81] width 121 height 85
paste input "323) 686-8742"
drag, startPoint x: 338, startPoint y: 104, endPoint x: 216, endPoint y: 48, distance: 133.9
click at [242, 89] on div "Outbound call Location Zoom Electricians Los Angeles Your caller id phone numbe…" at bounding box center [311, 115] width 139 height 209
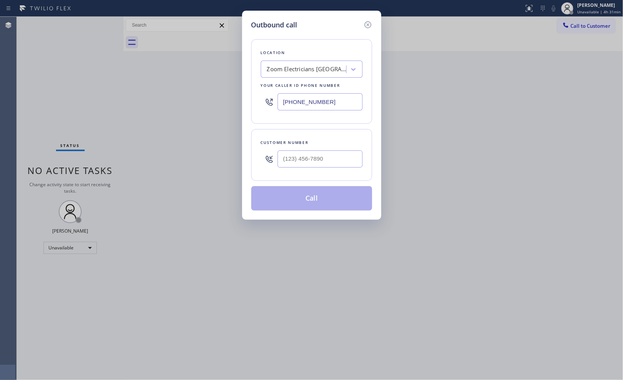
paste input "text"
type input "(323) 686-8742"
drag, startPoint x: 329, startPoint y: 159, endPoint x: 237, endPoint y: 151, distance: 92.1
click at [250, 159] on div "Outbound call Location Zoom Electricians Los Angeles Your caller id phone numbe…" at bounding box center [311, 115] width 139 height 209
paste input "424) 267-7654"
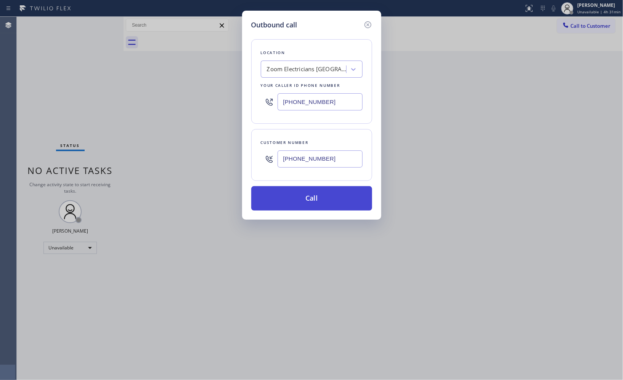
type input "(424) 267-7654"
click at [313, 202] on button "Call" at bounding box center [311, 198] width 121 height 24
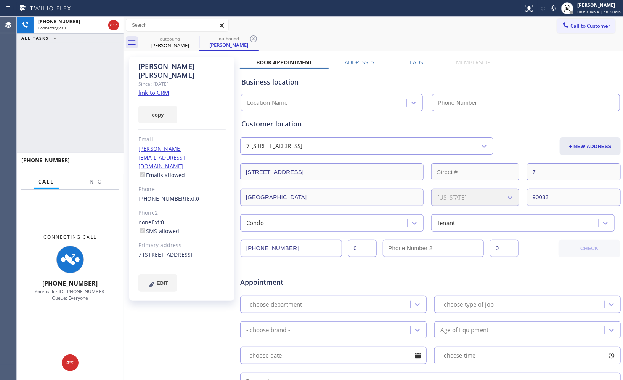
type input "(323) 686-8742"
click at [95, 176] on button "Info" at bounding box center [95, 182] width 24 height 15
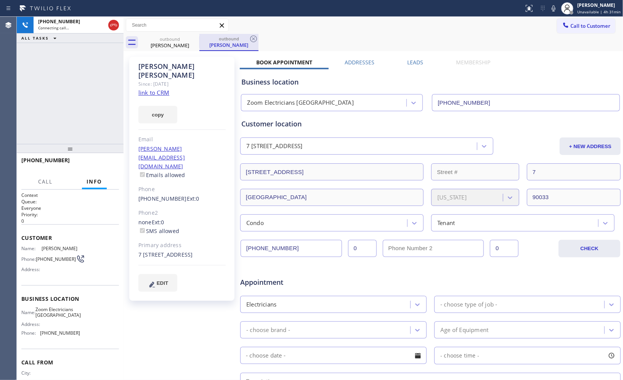
click at [248, 40] on div "outbound" at bounding box center [229, 39] width 58 height 6
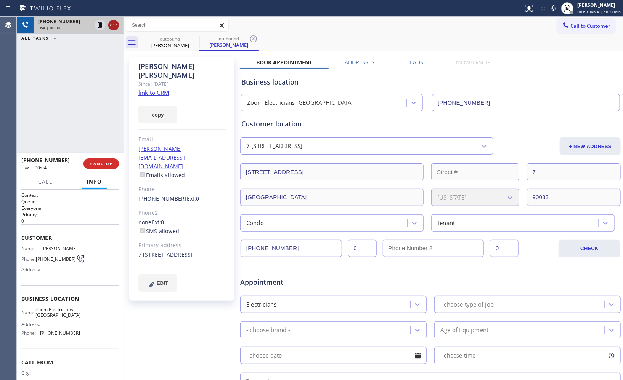
click at [115, 25] on icon at bounding box center [113, 25] width 9 height 9
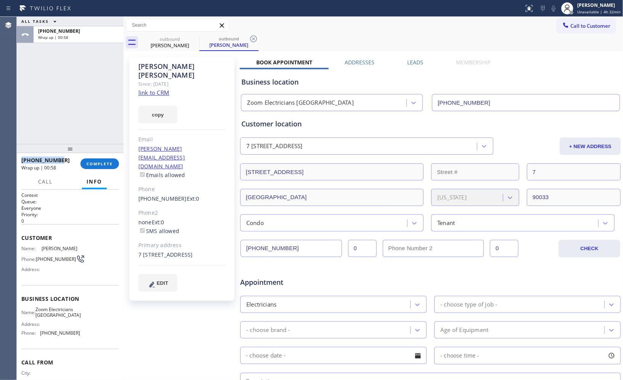
drag, startPoint x: 24, startPoint y: 157, endPoint x: 18, endPoint y: 158, distance: 6.7
click at [18, 158] on div "+14242677654 Wrap up | 00:58 COMPLETE" at bounding box center [70, 163] width 107 height 21
copy span "+14242677654"
click at [112, 163] on span "COMPLETE" at bounding box center [100, 163] width 26 height 5
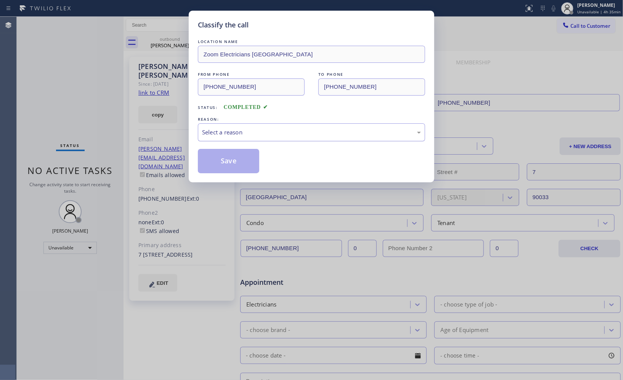
drag, startPoint x: 322, startPoint y: 135, endPoint x: 306, endPoint y: 138, distance: 17.0
click at [319, 135] on div "Select a reason" at bounding box center [311, 132] width 219 height 9
click at [218, 170] on button "Save" at bounding box center [228, 161] width 61 height 24
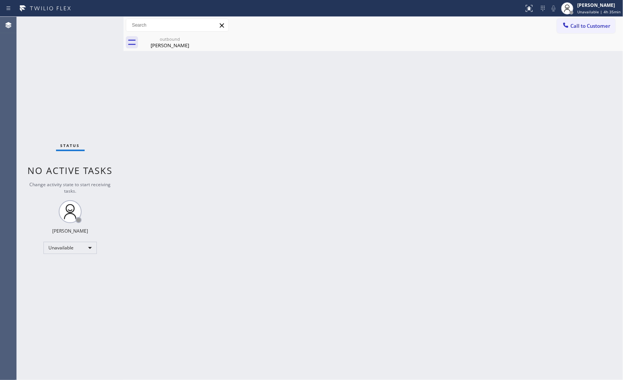
click at [159, 46] on div "Nick Soto" at bounding box center [170, 45] width 58 height 7
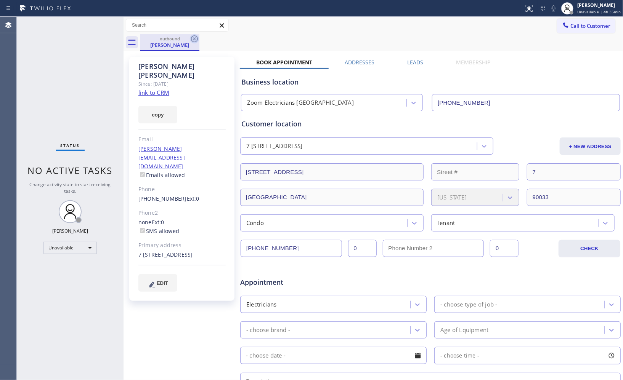
click at [194, 37] on icon at bounding box center [194, 38] width 9 height 9
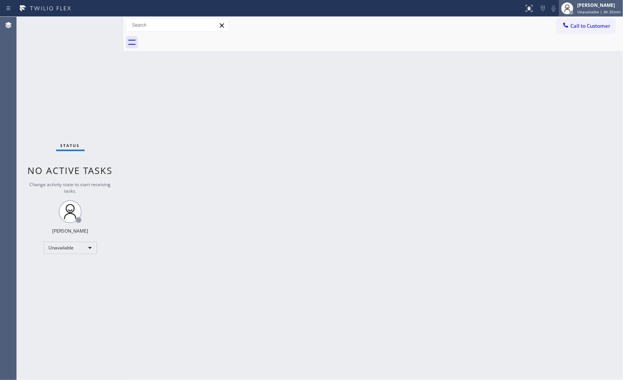
click at [601, 11] on span "Unavailable | 4h 35min" at bounding box center [598, 11] width 43 height 5
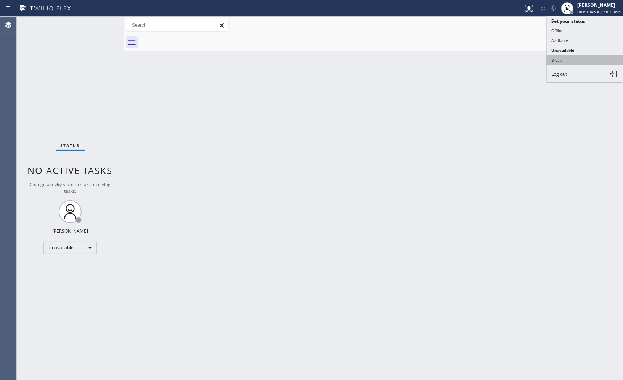
click at [562, 62] on button "Break" at bounding box center [584, 60] width 76 height 10
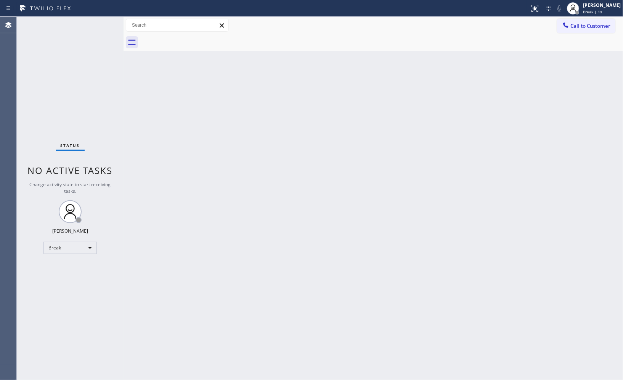
click at [528, 174] on div "Back to Dashboard Change Sender ID Customers Technicians Select a contact Outbo…" at bounding box center [372, 199] width 499 height 364
click at [192, 197] on div "Back to Dashboard Change Sender ID Customers Technicians Select a contact Outbo…" at bounding box center [372, 199] width 499 height 364
click at [599, 8] on div "[PERSON_NAME]" at bounding box center [602, 5] width 38 height 6
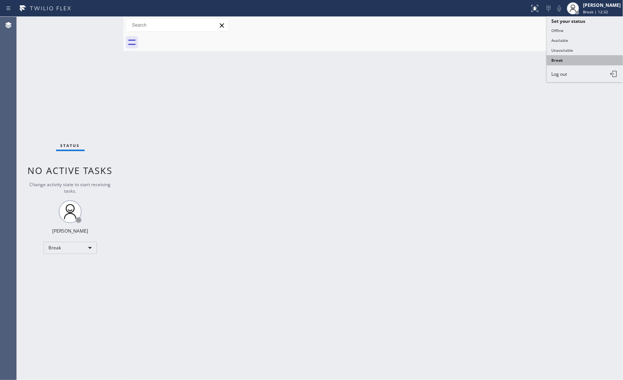
drag, startPoint x: 565, startPoint y: 58, endPoint x: 565, endPoint y: 52, distance: 6.5
click at [565, 56] on button "Break" at bounding box center [584, 60] width 76 height 10
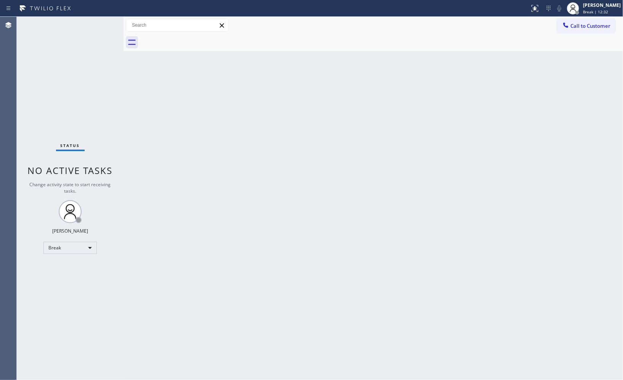
click at [565, 52] on div "Back to Dashboard Change Sender ID Customers Technicians Select a contact Outbo…" at bounding box center [372, 199] width 499 height 364
click at [593, 10] on span "Break | 12:32" at bounding box center [595, 11] width 25 height 5
click at [572, 45] on button "Unavailable" at bounding box center [584, 50] width 76 height 10
click at [447, 98] on div "Back to Dashboard Change Sender ID Customers Technicians Select a contact Outbo…" at bounding box center [372, 199] width 499 height 364
click at [456, 143] on div "Back to Dashboard Change Sender ID Customers Technicians Select a contact Outbo…" at bounding box center [372, 199] width 499 height 364
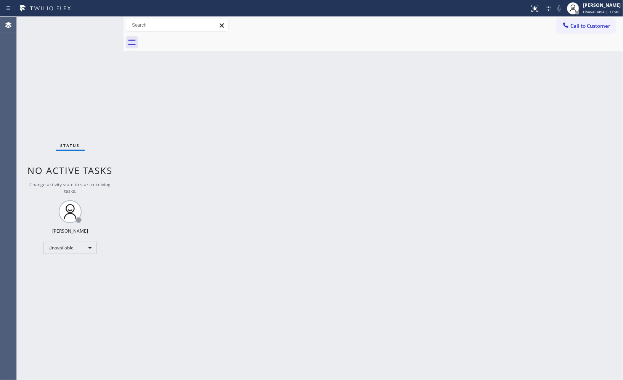
click at [458, 124] on div "Back to Dashboard Change Sender ID Customers Technicians Select a contact Outbo…" at bounding box center [372, 199] width 499 height 364
click at [594, 31] on button "Call to Customer" at bounding box center [586, 26] width 58 height 14
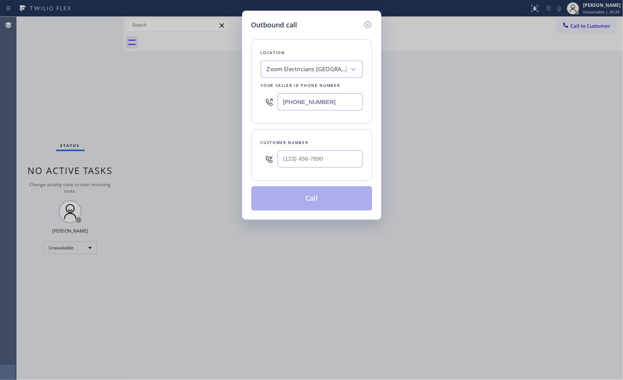
drag, startPoint x: 277, startPoint y: 88, endPoint x: 232, endPoint y: 70, distance: 48.3
click at [245, 78] on div "Outbound call Location Zoom Electricians Los Angeles Your caller id phone numbe…" at bounding box center [311, 115] width 139 height 209
paste input "408) 539-9346"
type input "(408) 539-9346"
drag, startPoint x: 323, startPoint y: 149, endPoint x: 189, endPoint y: 138, distance: 134.1
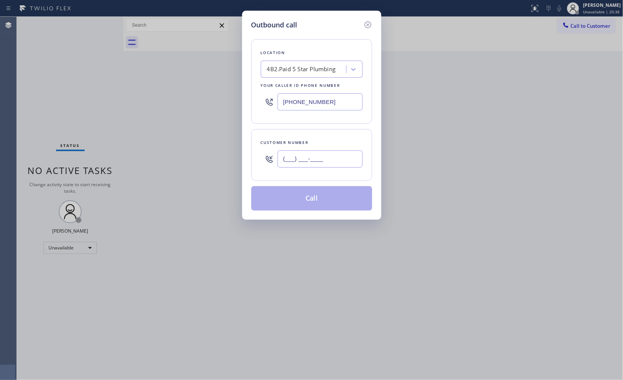
click at [213, 141] on div "Outbound call Location 4B2.Paid 5 Star Plumbing Your caller id phone number (40…" at bounding box center [311, 190] width 623 height 380
paste input "415) 990-626"
drag, startPoint x: 336, startPoint y: 158, endPoint x: 232, endPoint y: 157, distance: 104.4
click at [232, 157] on div "Outbound call Location 4B2.Paid 5 Star Plumbing Your caller id phone number (40…" at bounding box center [311, 190] width 623 height 380
paste input "710-4282"
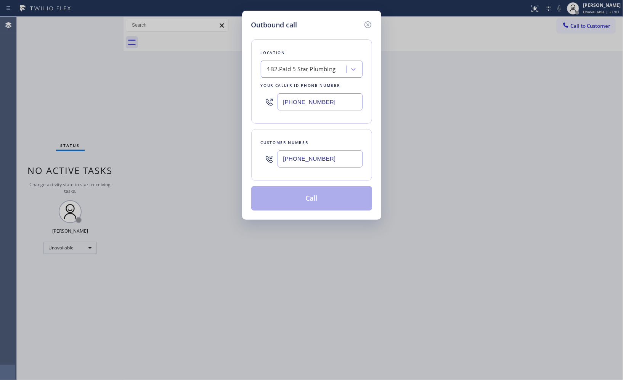
type input "(415) 710-4282"
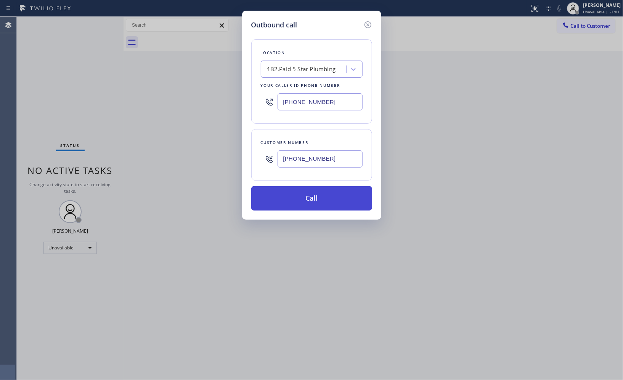
click at [314, 200] on button "Call" at bounding box center [311, 198] width 121 height 24
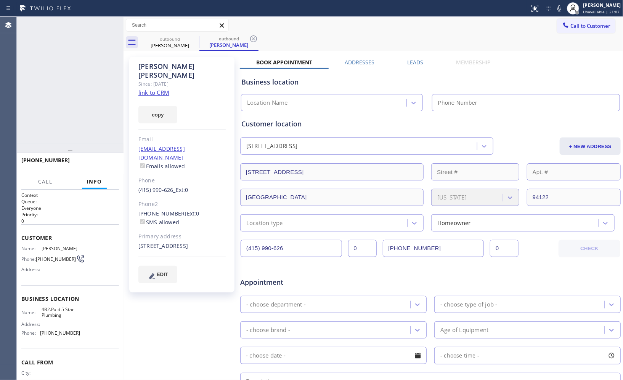
type input "(408) 539-9346"
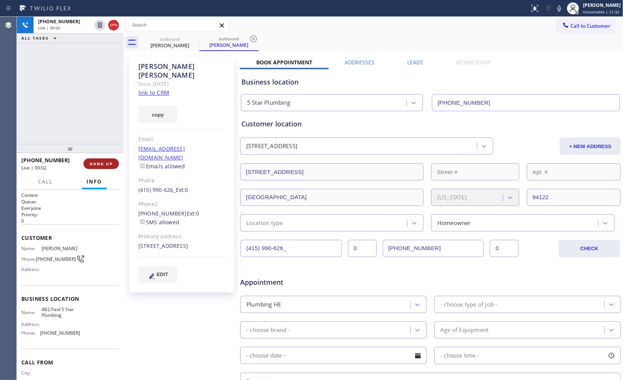
click at [104, 164] on span "HANG UP" at bounding box center [101, 163] width 23 height 5
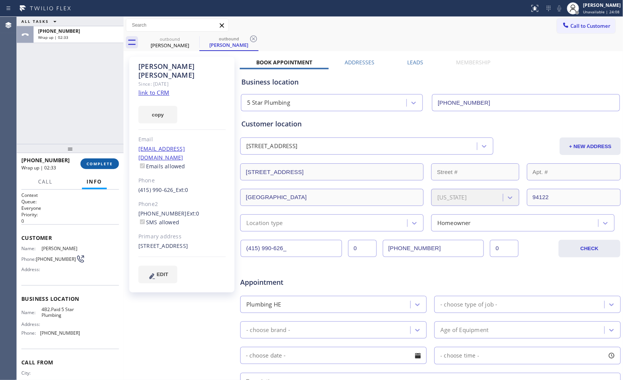
click at [92, 166] on span "COMPLETE" at bounding box center [100, 163] width 26 height 5
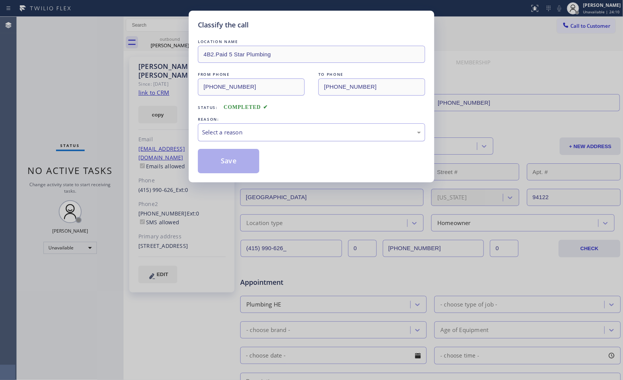
drag, startPoint x: 350, startPoint y: 131, endPoint x: 326, endPoint y: 137, distance: 24.7
click at [348, 132] on div "Select a reason" at bounding box center [311, 132] width 219 height 9
click at [254, 163] on button "Save" at bounding box center [228, 161] width 61 height 24
